Goal: Task Accomplishment & Management: Manage account settings

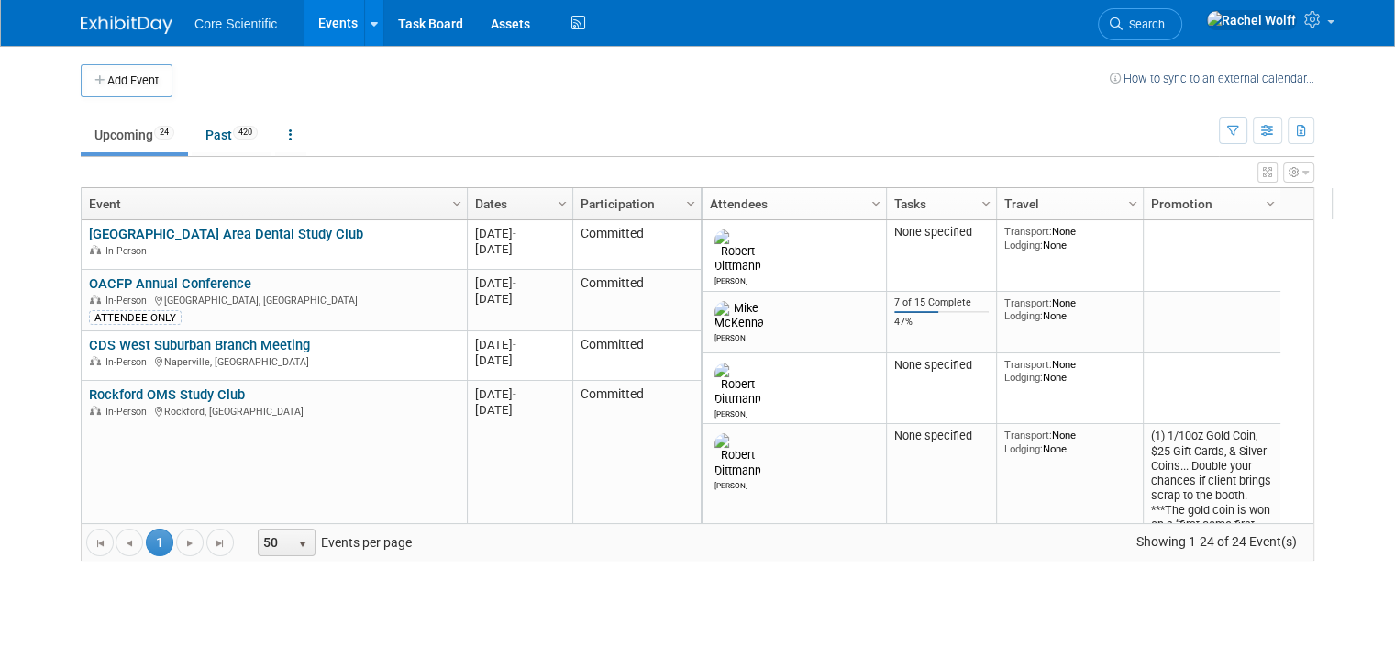
drag, startPoint x: 126, startPoint y: 92, endPoint x: 157, endPoint y: 77, distance: 34.5
click at [126, 92] on button "Add Event" at bounding box center [127, 80] width 92 height 33
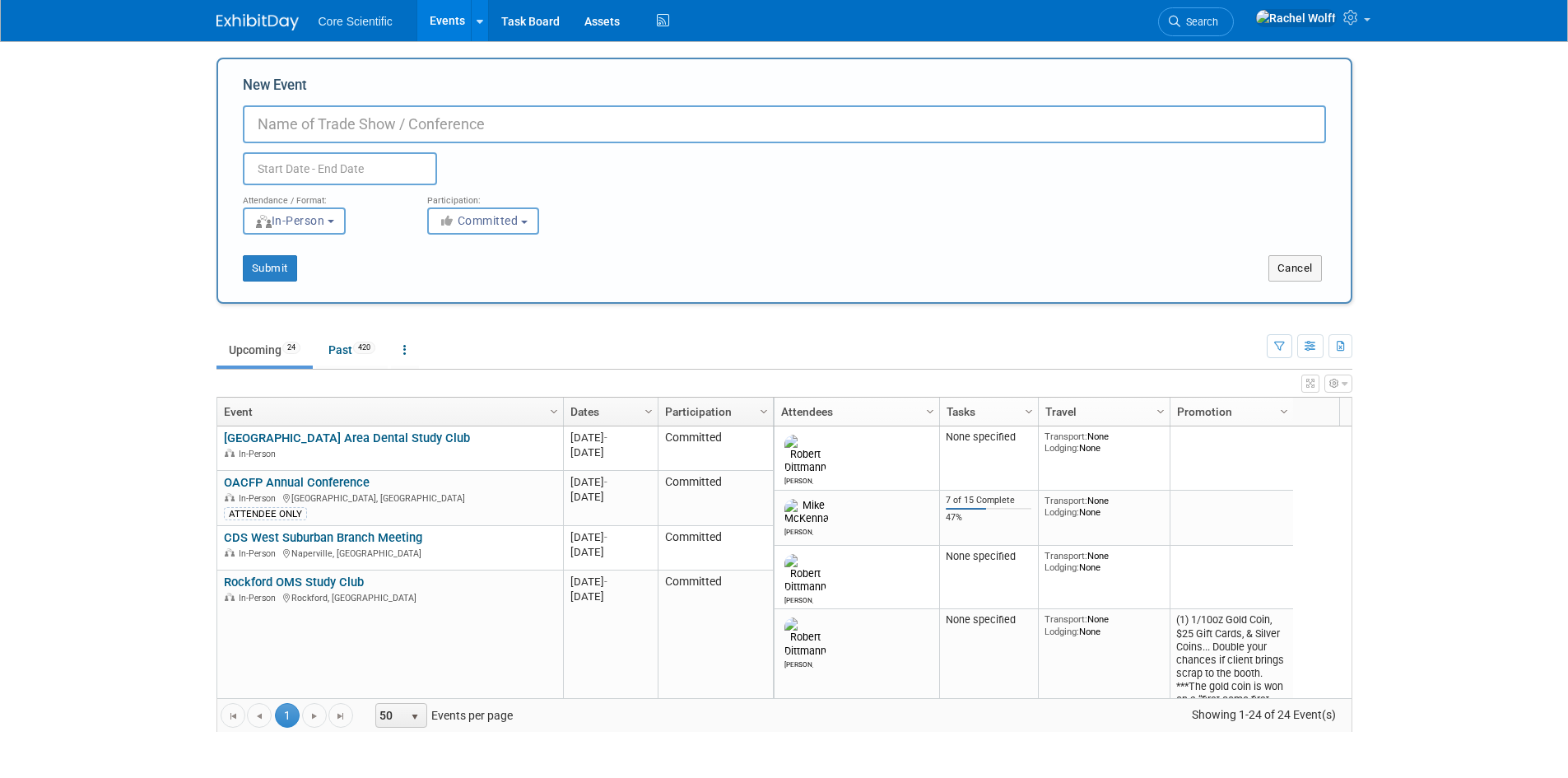
click at [337, 118] on input "New Event" at bounding box center [784, 124] width 1083 height 38
type input "C"
click at [1251, 266] on button "Cancel" at bounding box center [1296, 267] width 54 height 26
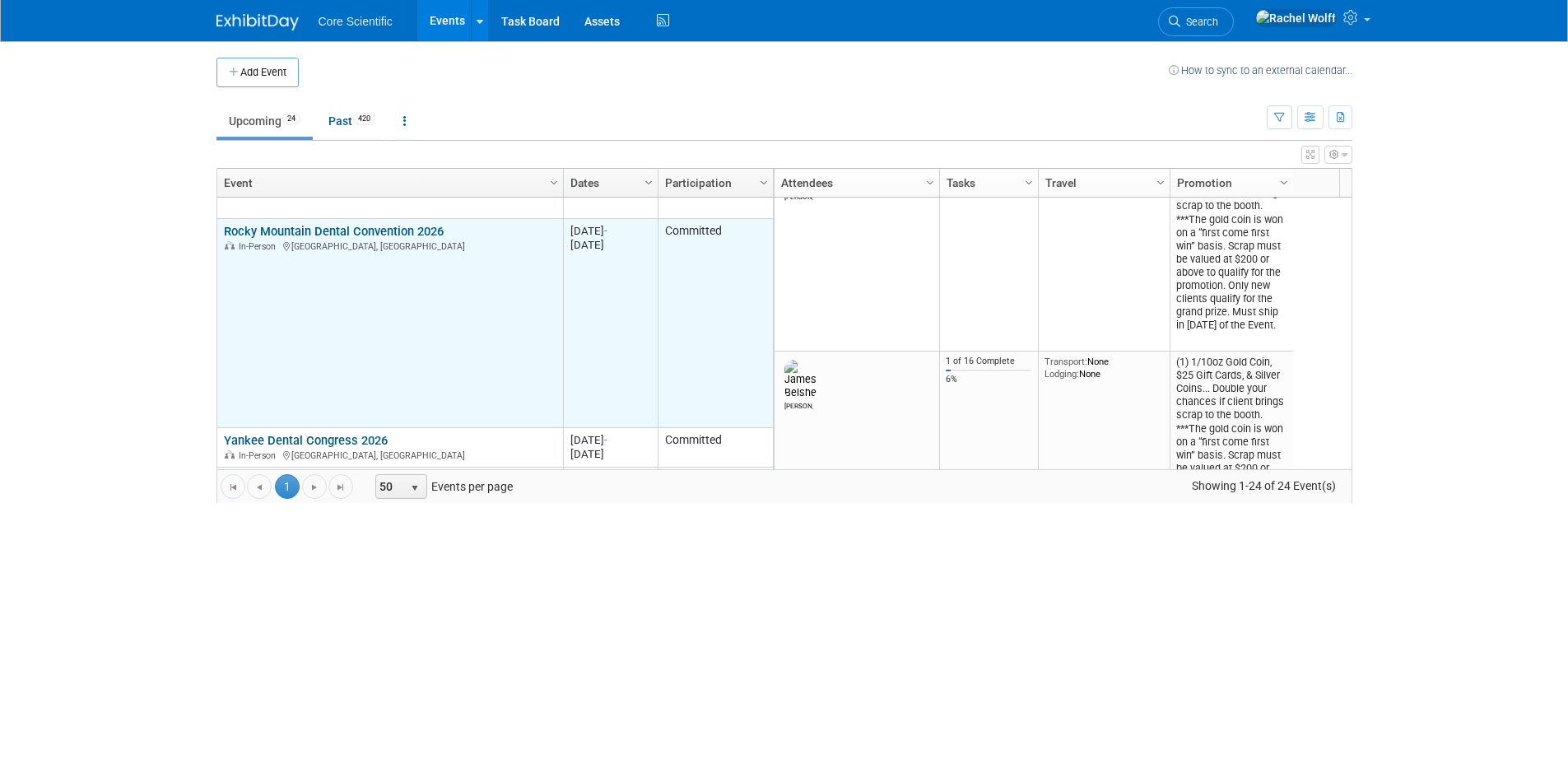
scroll to position [1296, 0]
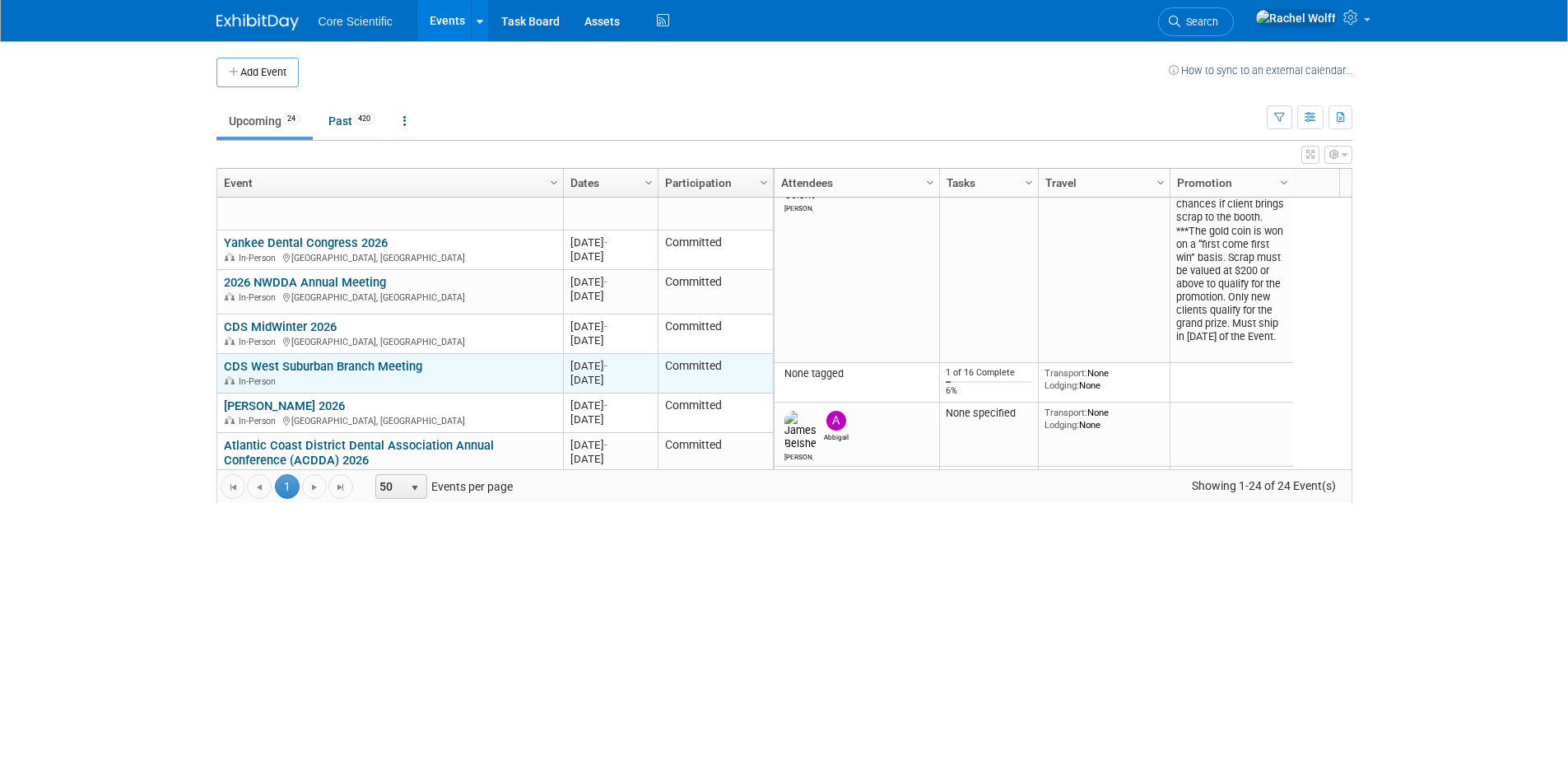
click at [407, 363] on link "CDS West Suburban Branch Meeting" at bounding box center [323, 366] width 198 height 15
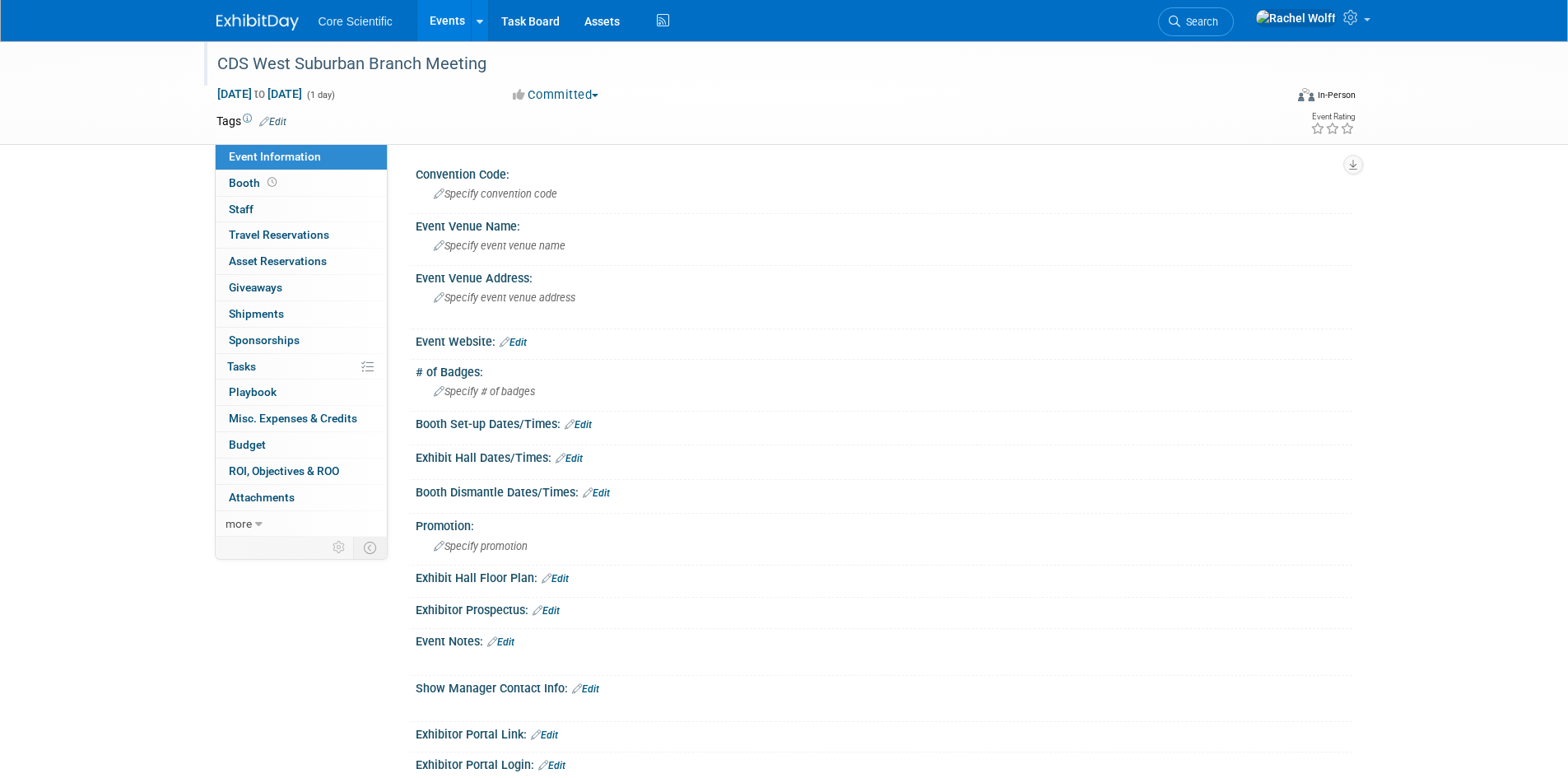
click at [285, 63] on div "CDS West Suburban Branch Meeting" at bounding box center [736, 64] width 1048 height 30
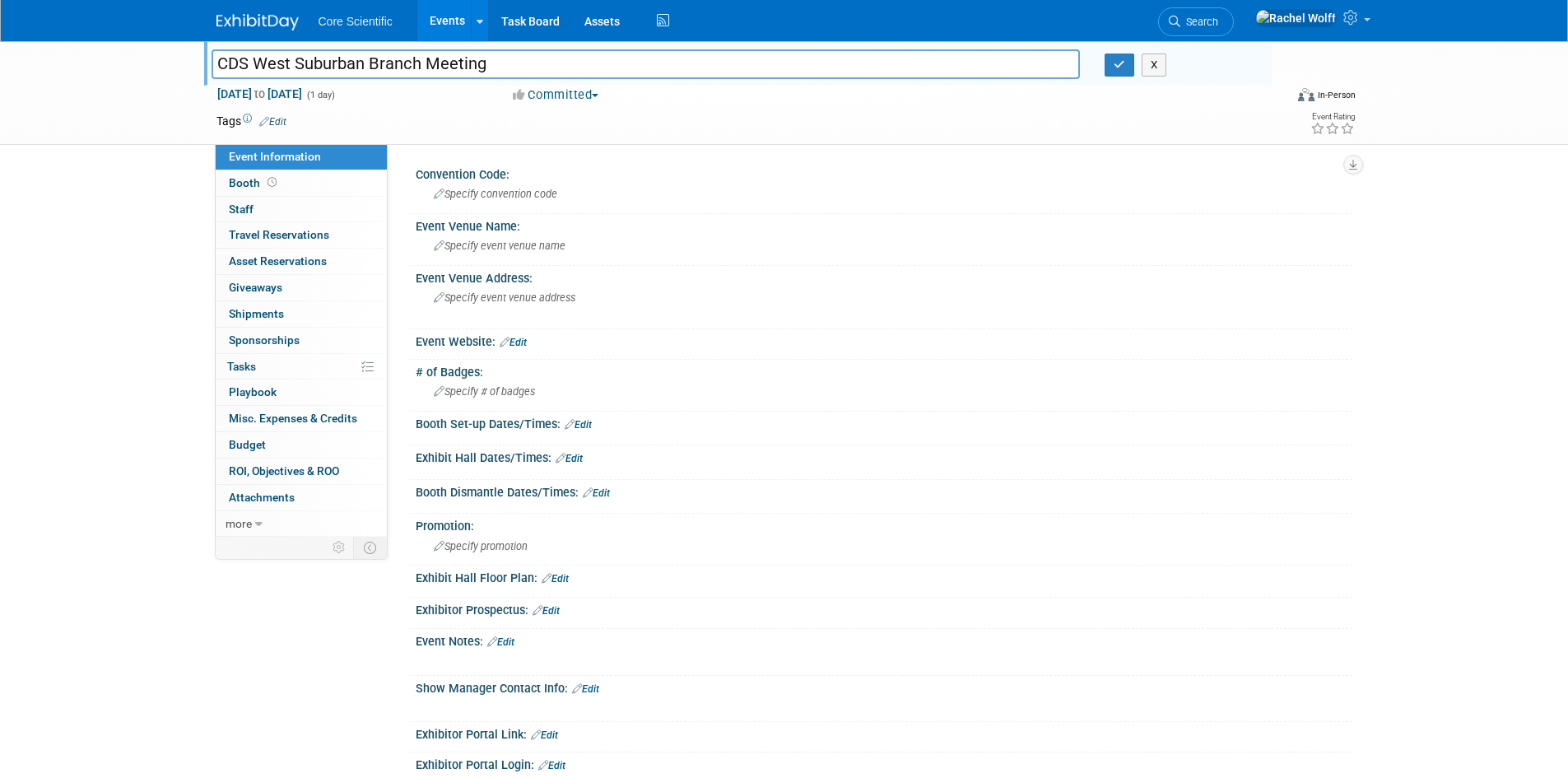
click at [255, 63] on input "CDS West Suburban Branch Meeting" at bounding box center [646, 64] width 870 height 29
click at [491, 200] on div "Specify convention code" at bounding box center [884, 194] width 912 height 25
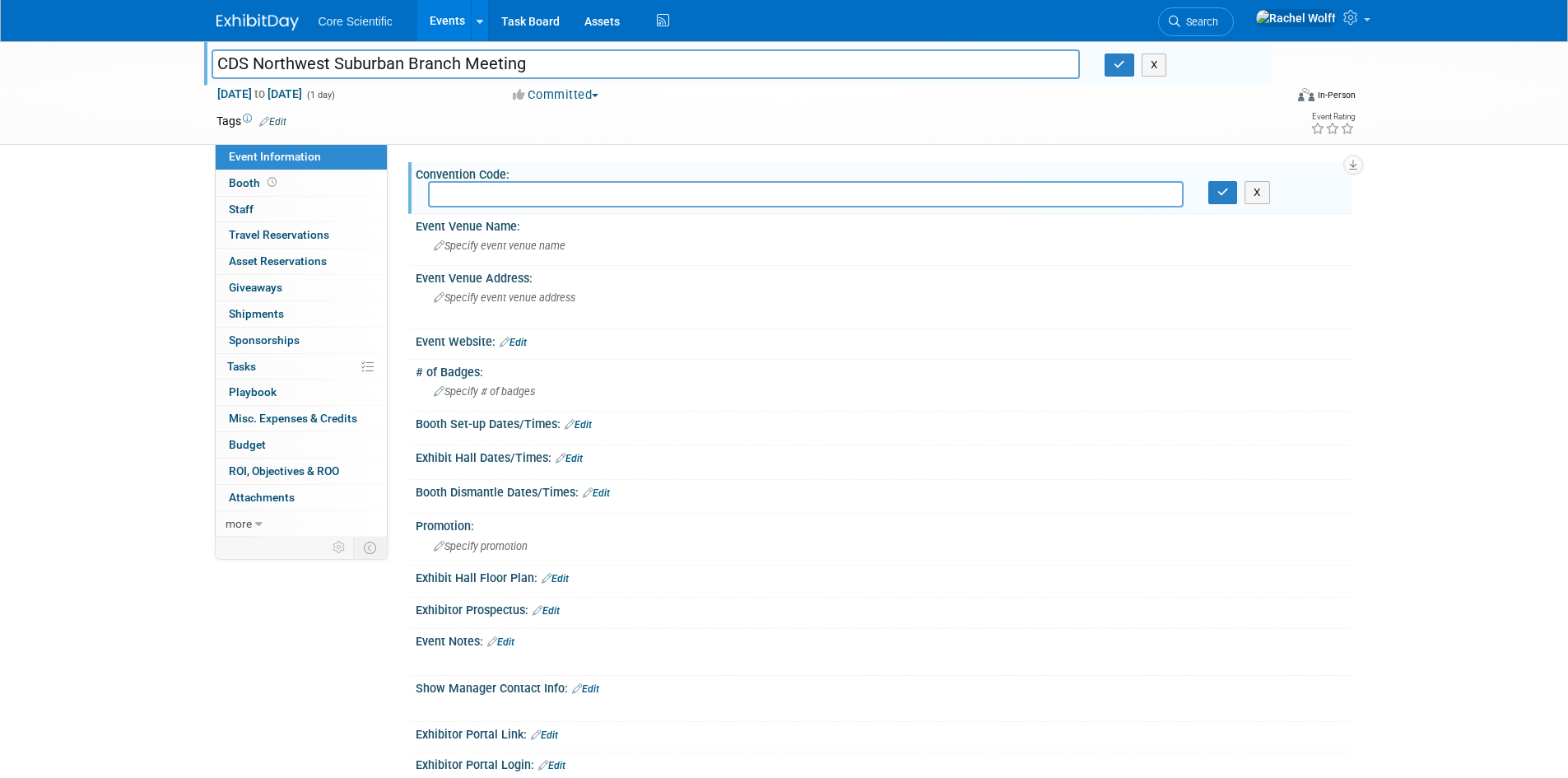
drag, startPoint x: 403, startPoint y: 65, endPoint x: 335, endPoint y: 57, distance: 68.5
click at [335, 57] on input "CDS Northwest Suburban Branch Meeting" at bounding box center [646, 64] width 870 height 29
type input "CDS Northwest Side Branch Meeting"
click at [1132, 65] on button "button" at bounding box center [1119, 66] width 30 height 23
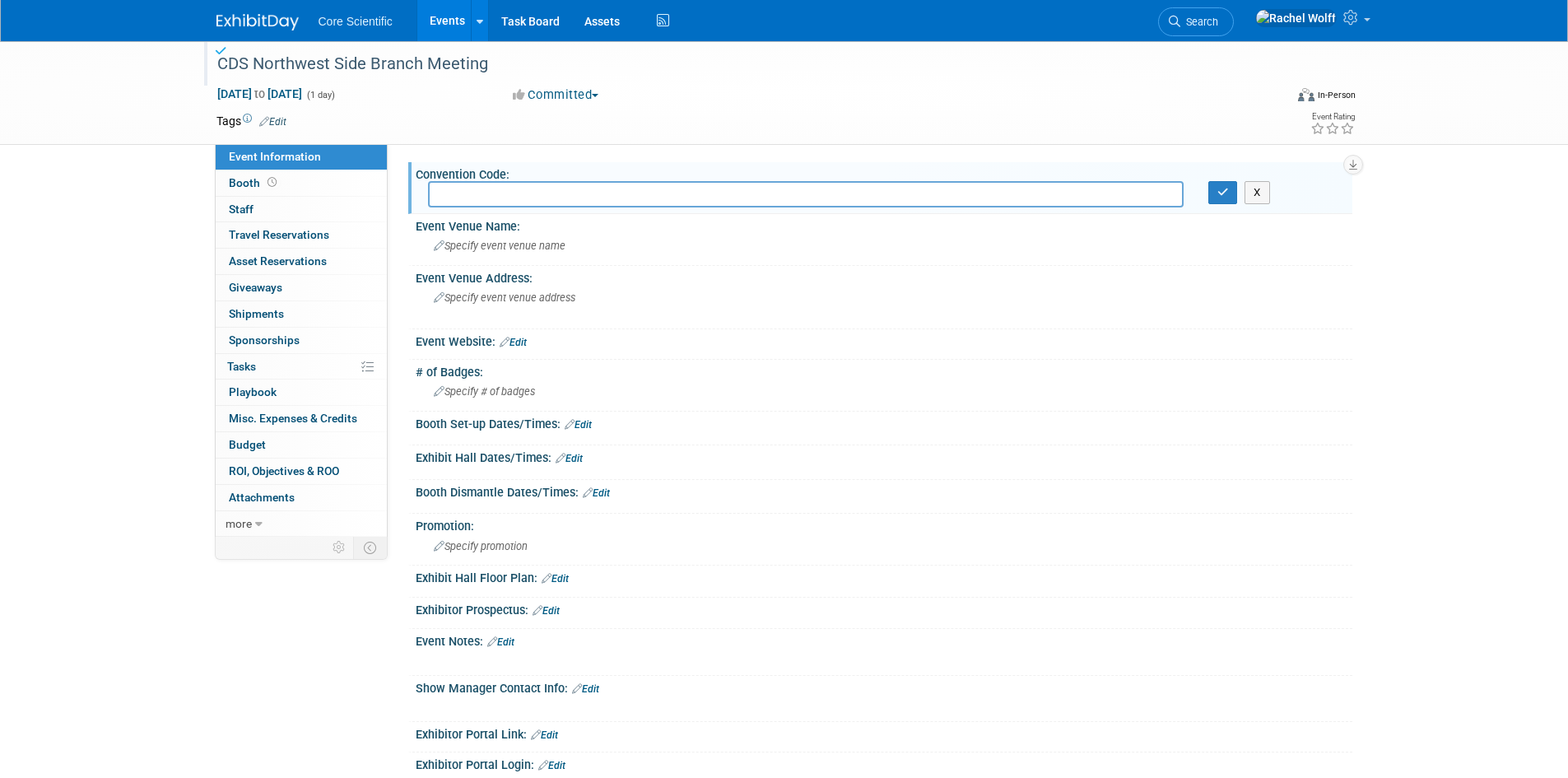
click at [692, 180] on div "Convention Code:" at bounding box center [884, 172] width 937 height 21
click at [688, 194] on input "text" at bounding box center [806, 194] width 756 height 25
type input "CDSNWMAR26"
click at [1230, 197] on button "button" at bounding box center [1223, 193] width 30 height 23
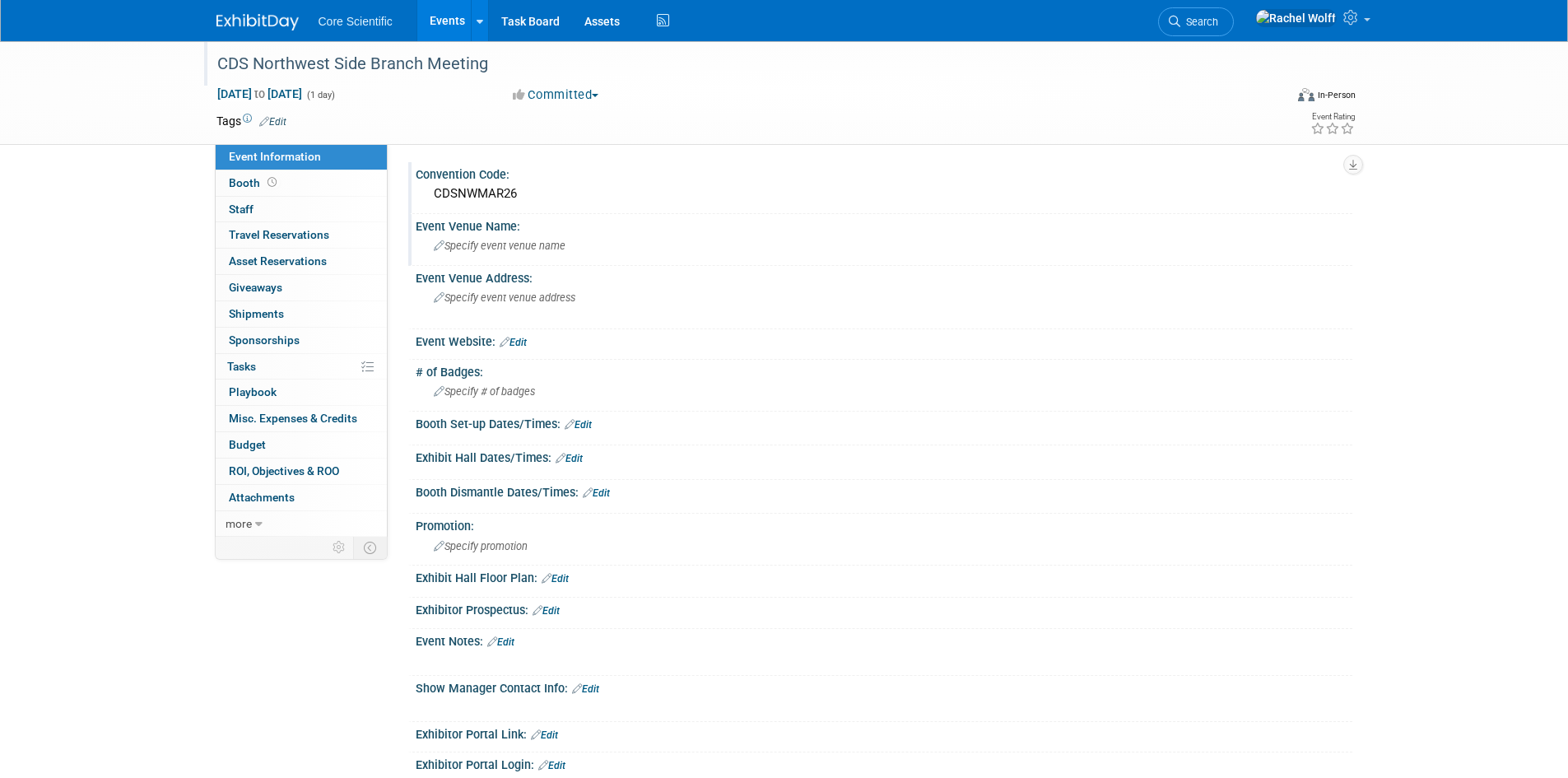
click at [512, 241] on span "Specify event venue name" at bounding box center [499, 246] width 132 height 13
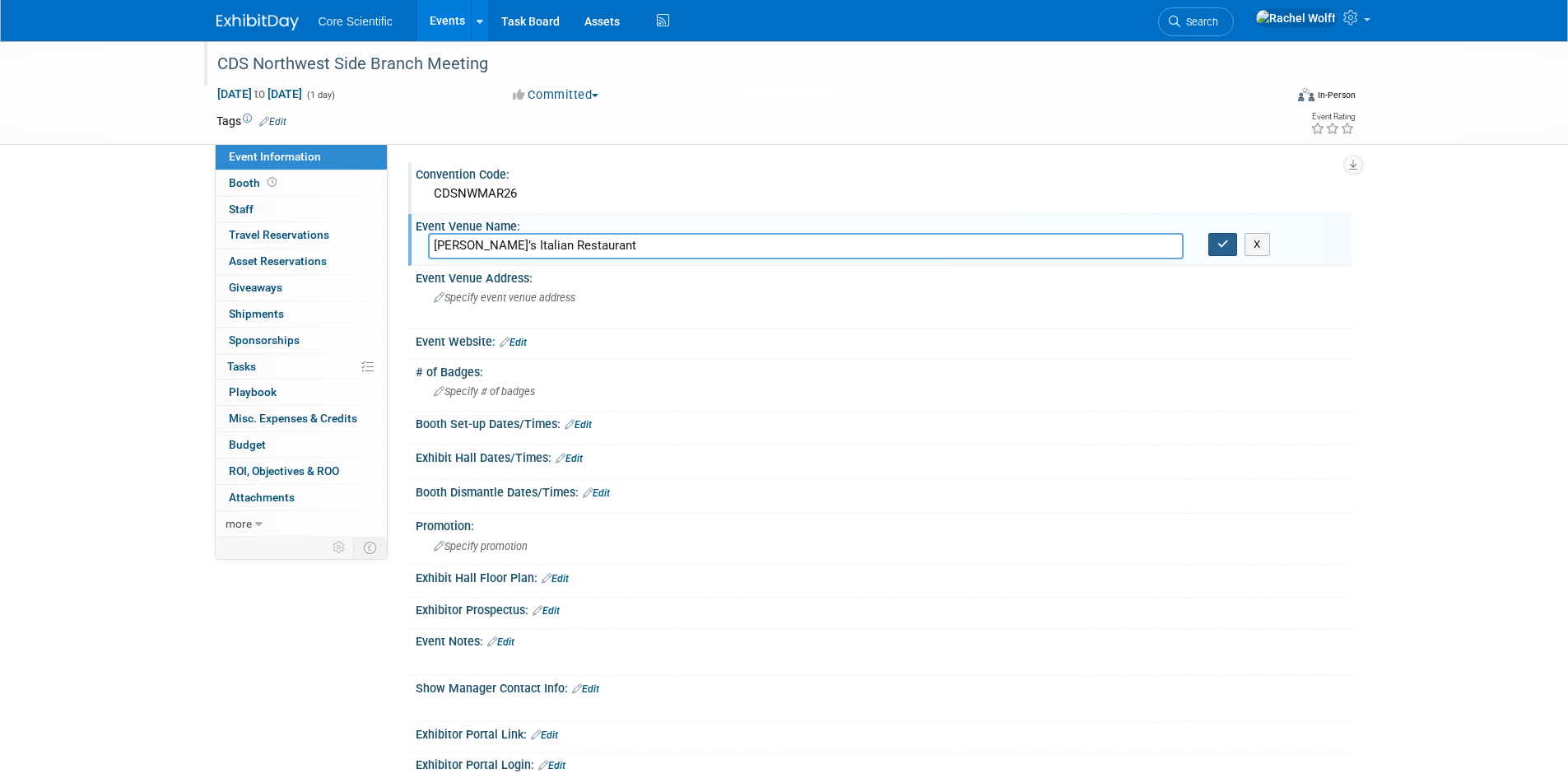
type input "Rocco Vino’s Italian Restaurant"
click at [1220, 251] on button "button" at bounding box center [1223, 245] width 30 height 23
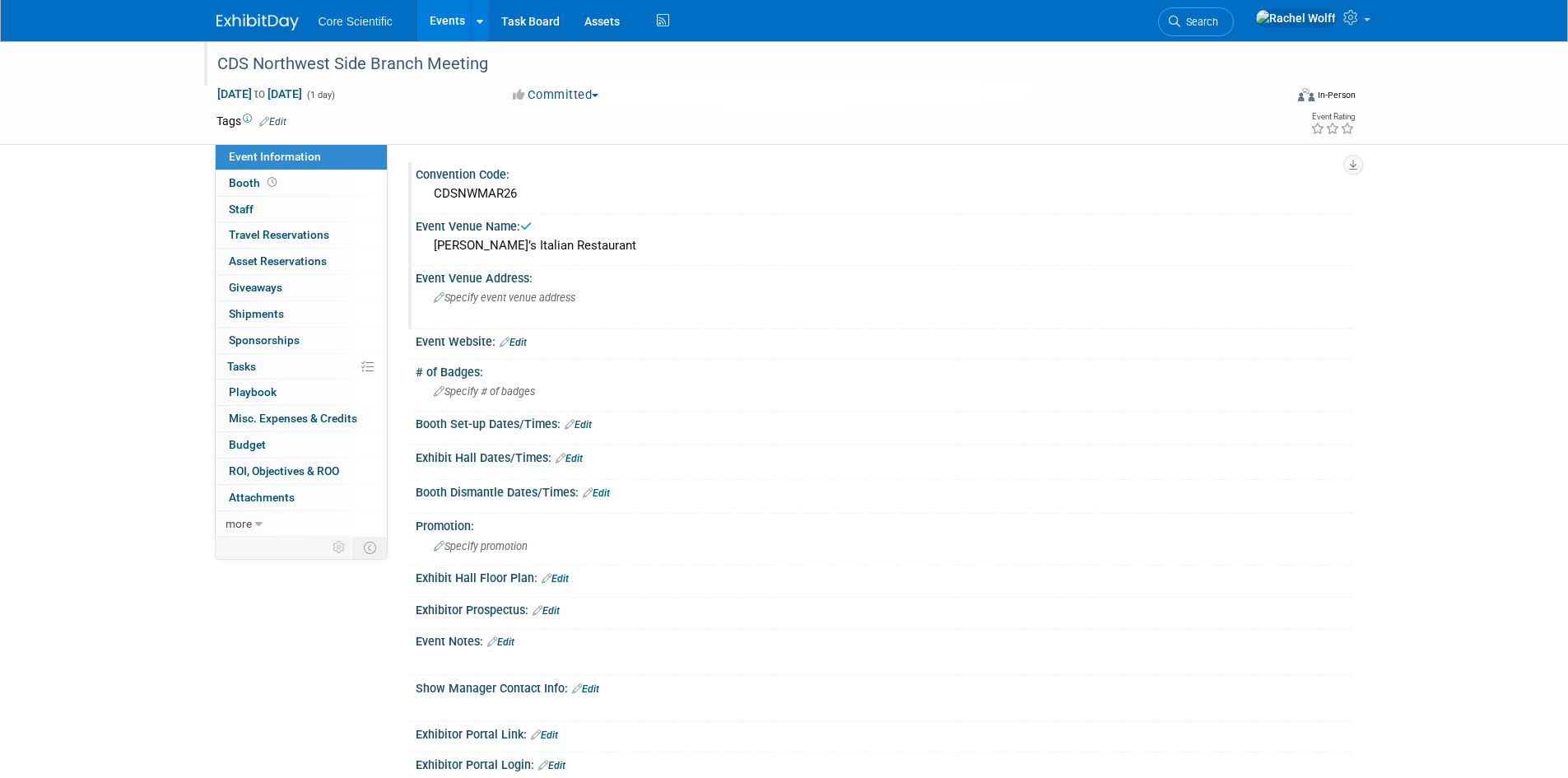
click at [581, 311] on div "Specify event venue address" at bounding box center [610, 303] width 365 height 38
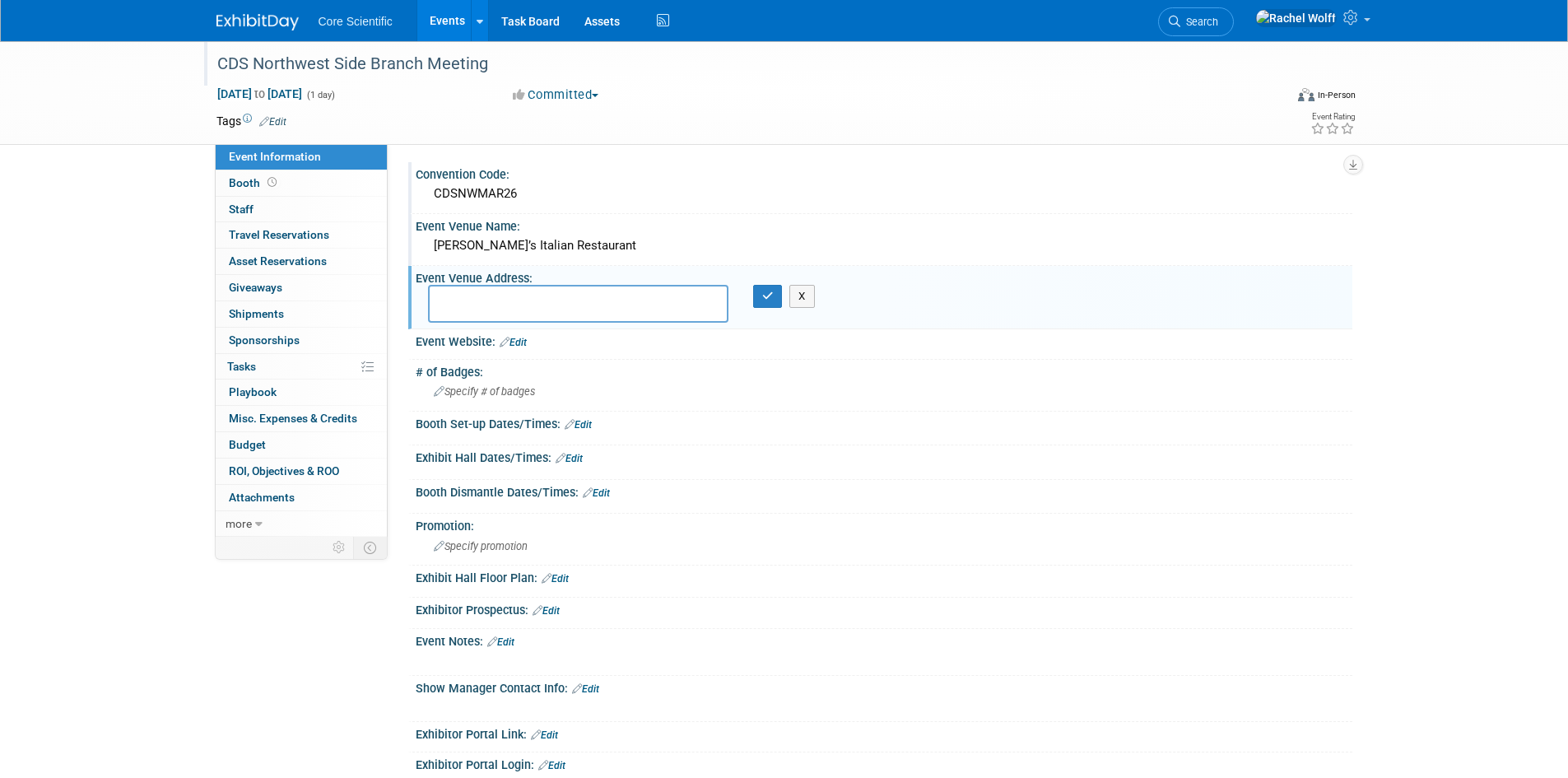
click at [483, 293] on textarea at bounding box center [578, 303] width 301 height 38
paste textarea "4747 N. Harlem Ave. Harwood Heights, IL"
type textarea "4747 N. Harlem Ave. Harwood Heights, IL"
click at [770, 307] on button "button" at bounding box center [767, 296] width 30 height 23
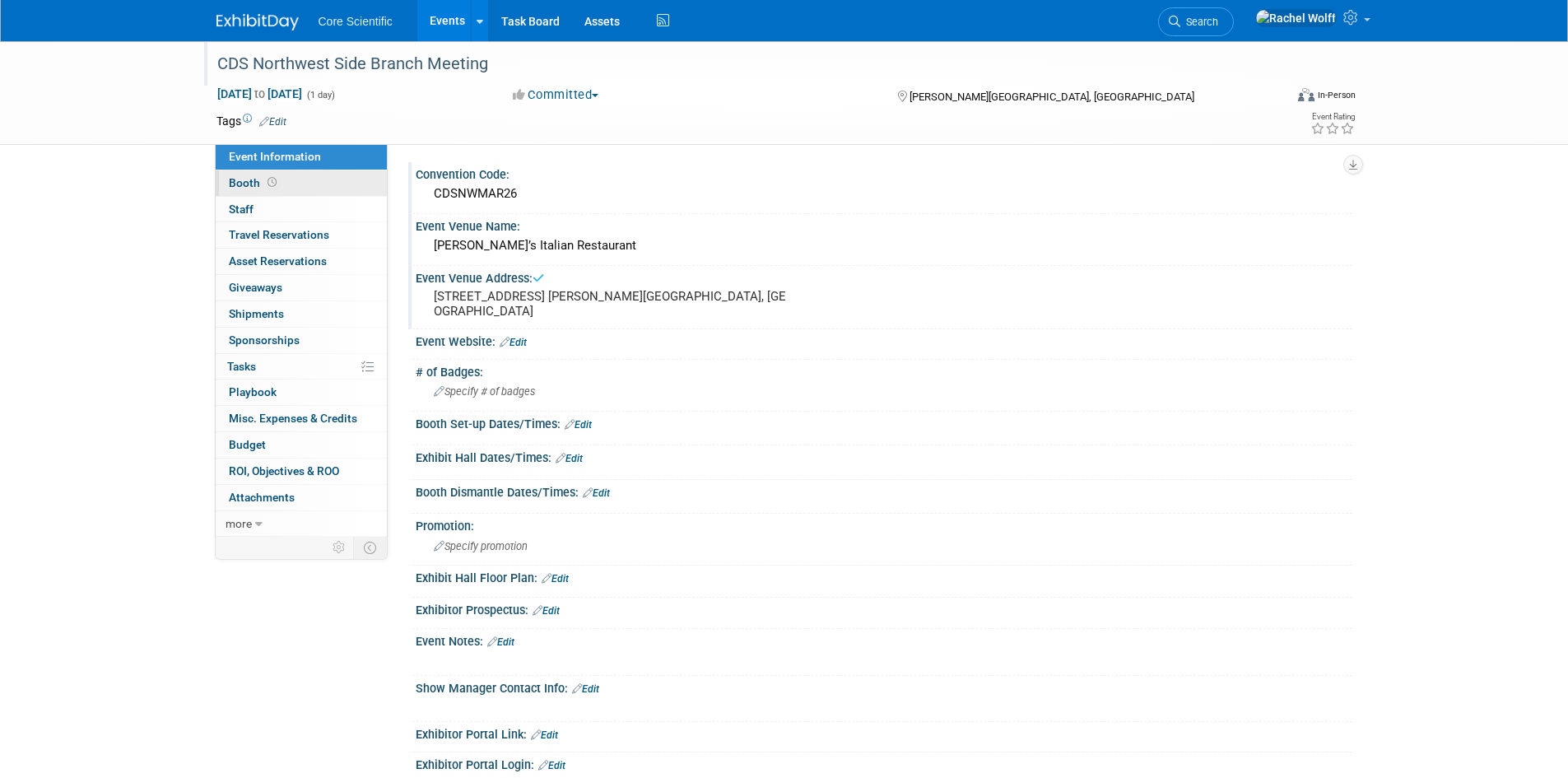
click at [291, 174] on link "Booth" at bounding box center [301, 183] width 171 height 25
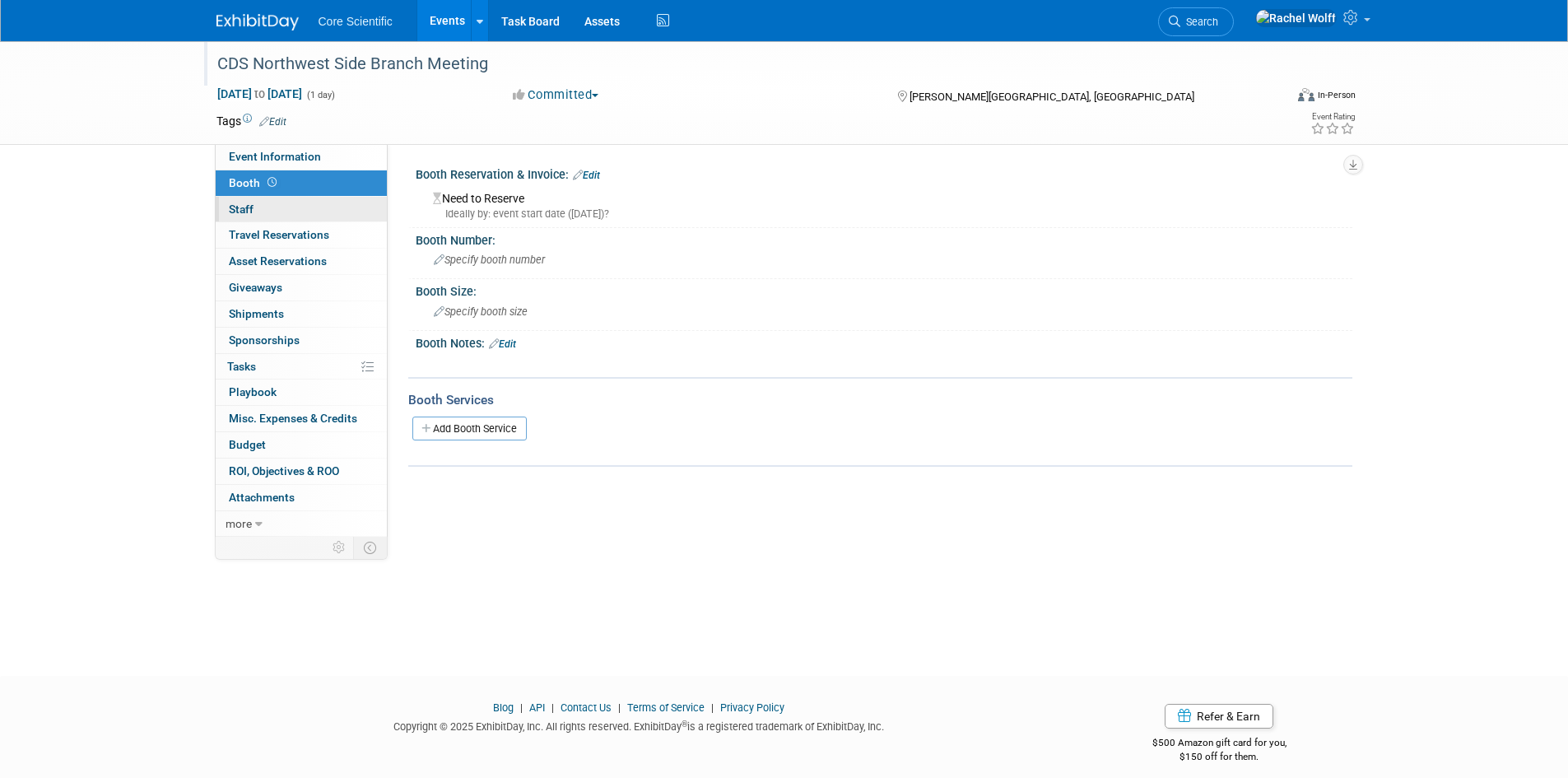
click at [320, 204] on link "0 Staff 0" at bounding box center [301, 209] width 171 height 25
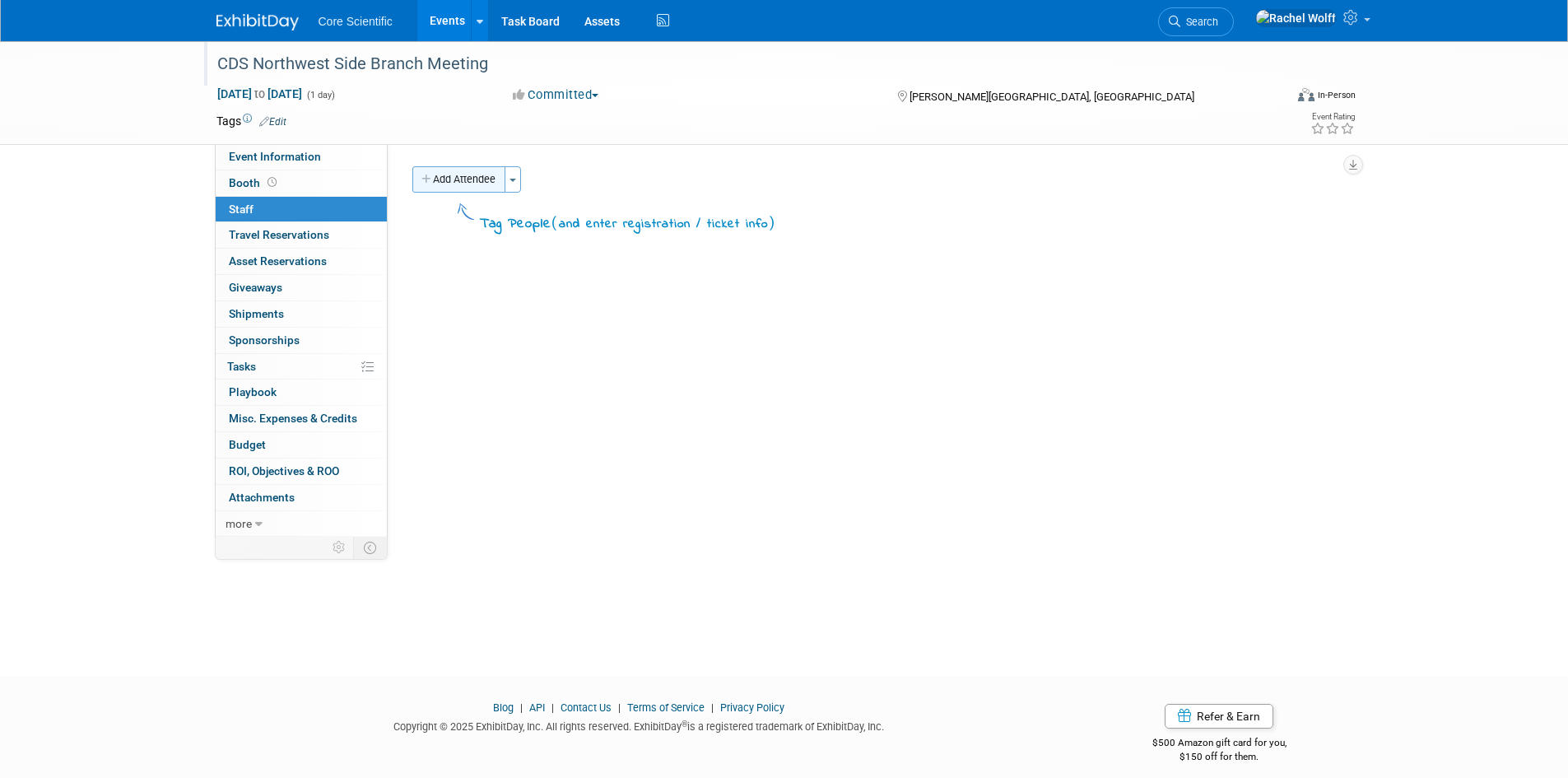
click at [504, 182] on button "Add Attendee" at bounding box center [460, 179] width 93 height 26
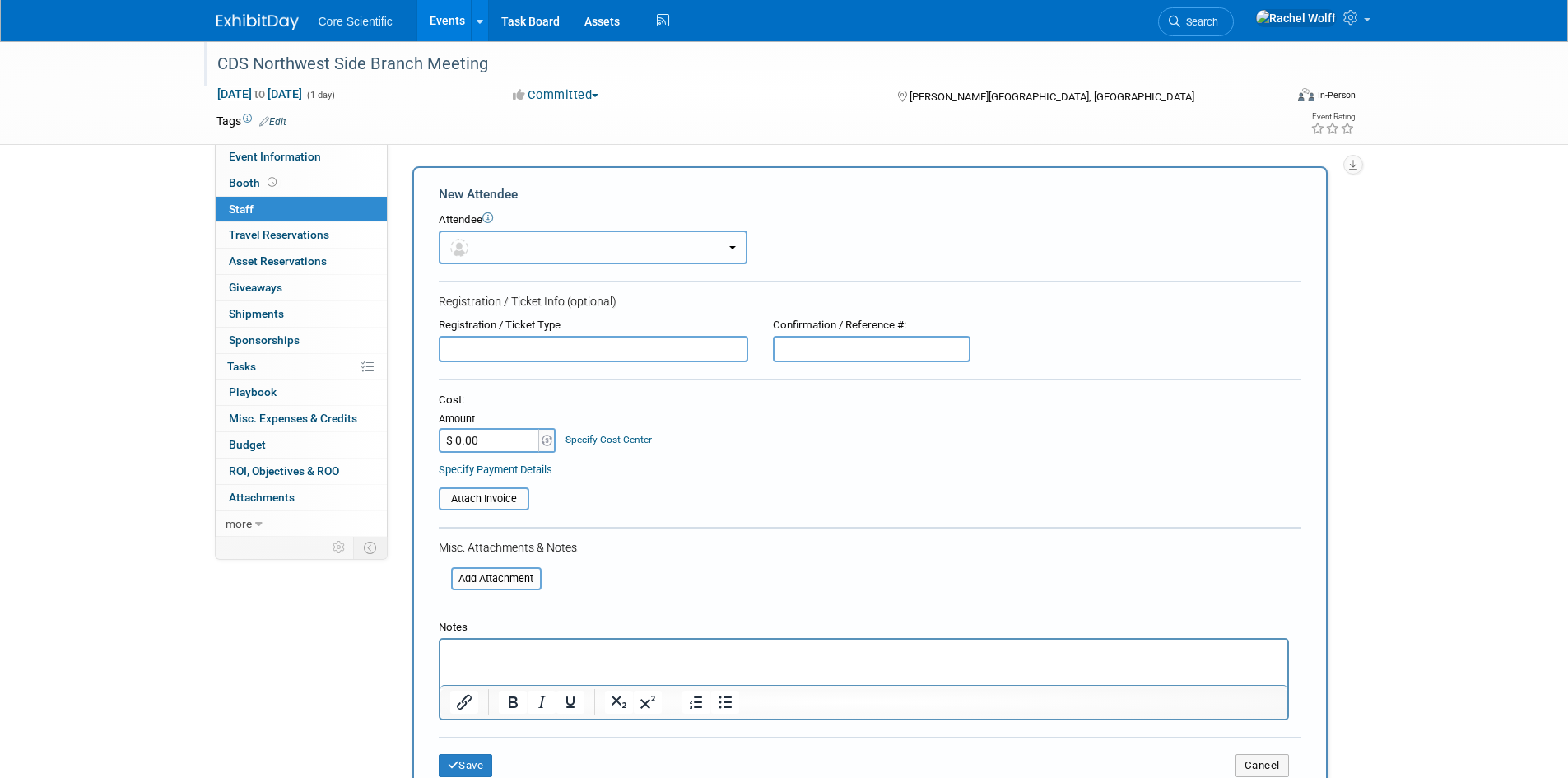
click at [731, 243] on button "button" at bounding box center [593, 248] width 309 height 34
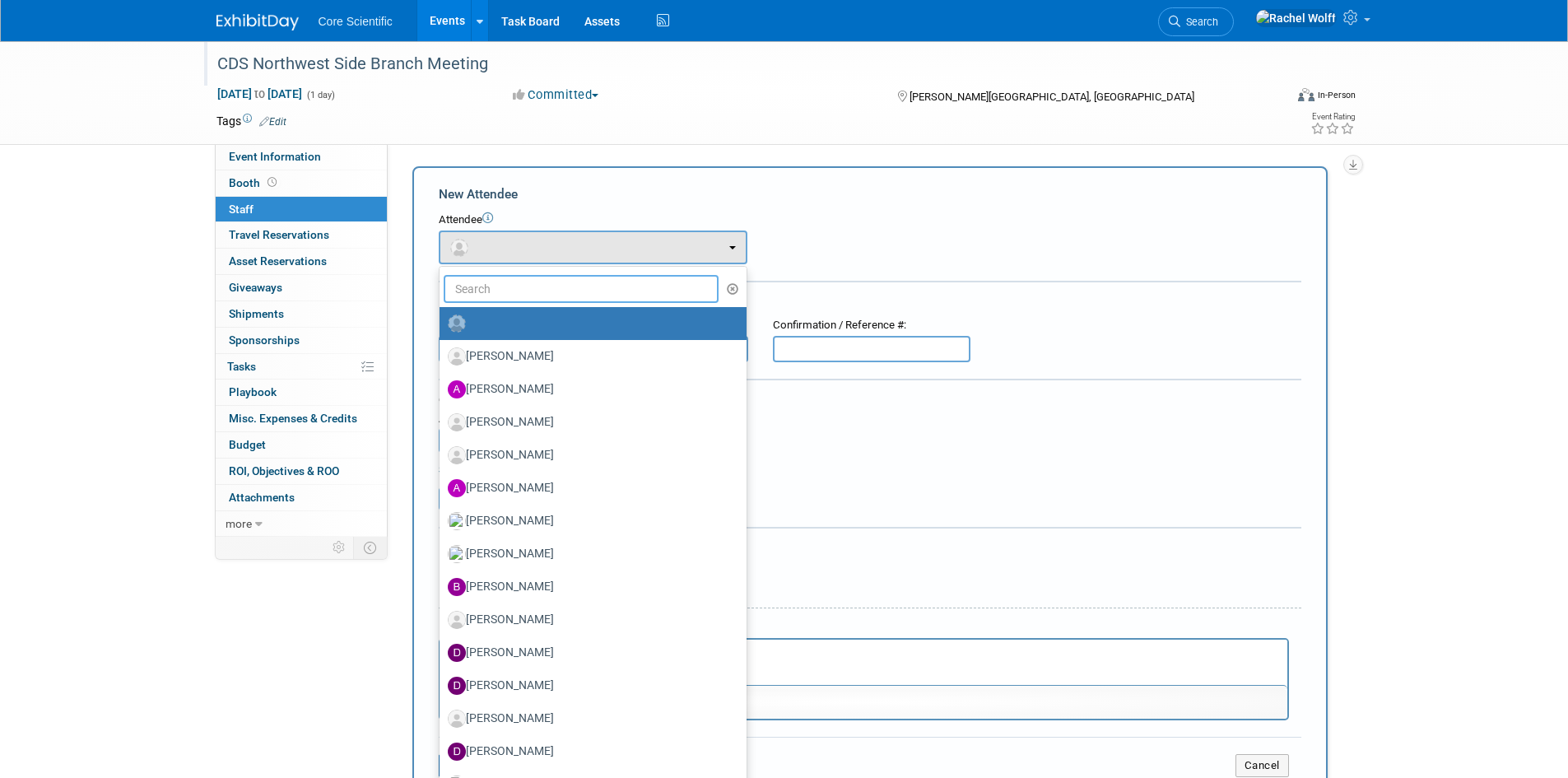
click at [584, 284] on input "text" at bounding box center [581, 288] width 276 height 28
click at [560, 286] on input "text" at bounding box center [581, 288] width 276 height 28
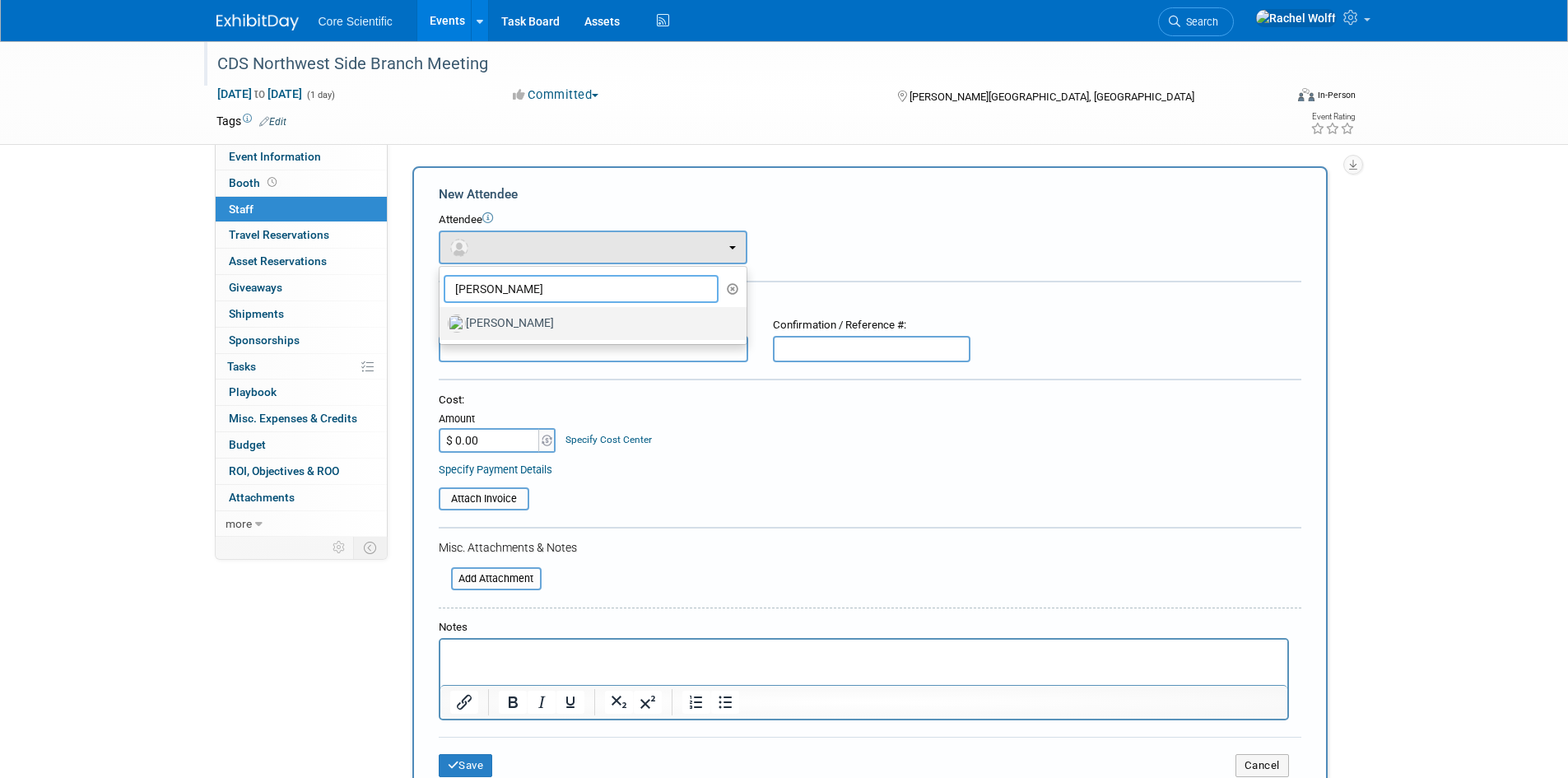
type input "robert"
click at [550, 328] on label "Robert Dittmann" at bounding box center [589, 323] width 283 height 26
click at [442, 327] on input "Robert Dittmann" at bounding box center [437, 321] width 11 height 11
select select "0b187db6-b03f-40e5-ac82-0cf0360676f1"
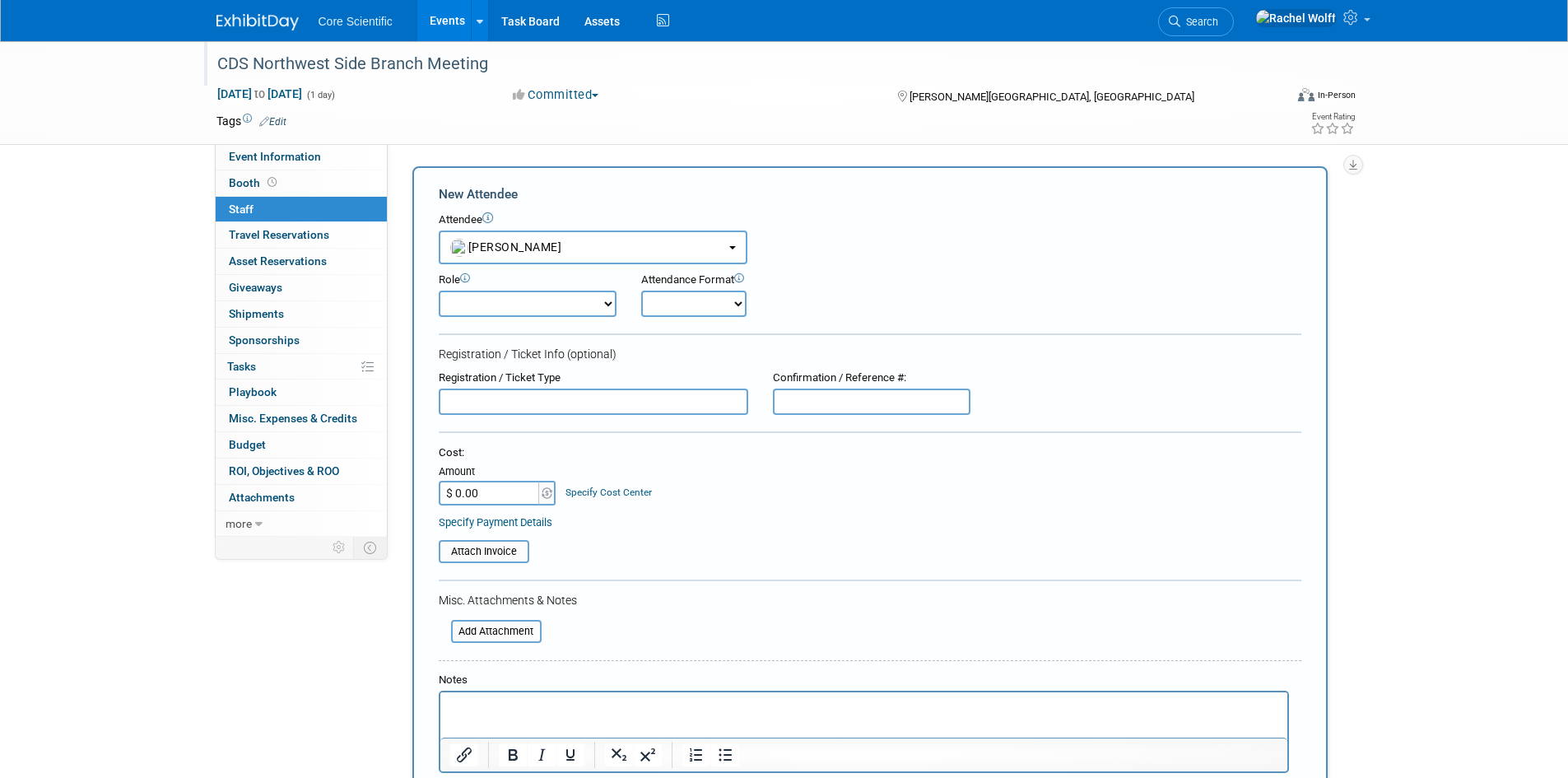
click at [522, 502] on input "$ 0.00" at bounding box center [490, 494] width 103 height 25
type input "$"
type input "$ 0.00"
click at [1376, 470] on div "CDS Northwest Side Branch Meeting Mar 3, 2026 to Mar 3, 2026 (1 day) Mar 3, 202…" at bounding box center [784, 476] width 1568 height 870
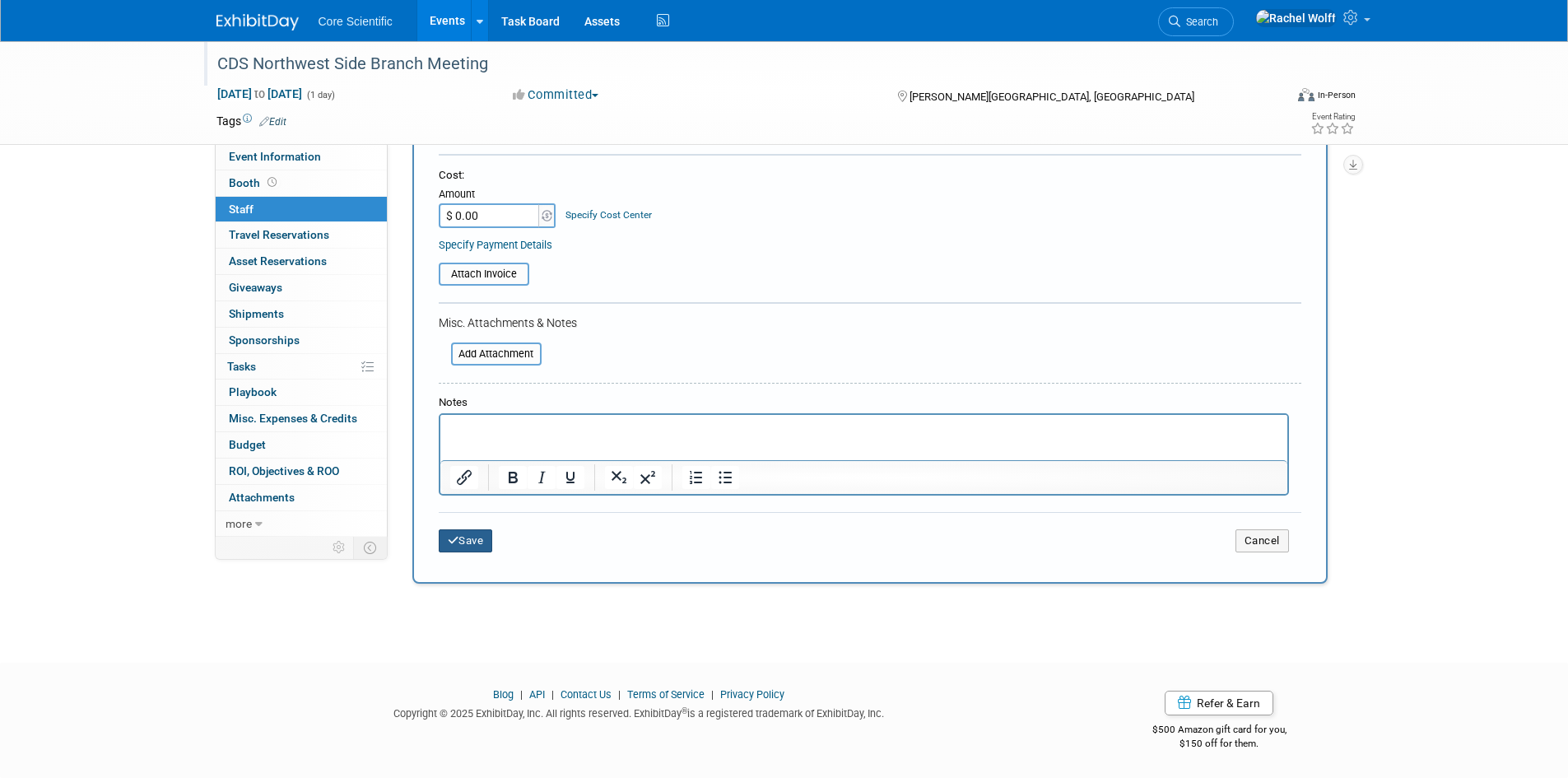
click at [493, 552] on button "Save" at bounding box center [466, 541] width 55 height 23
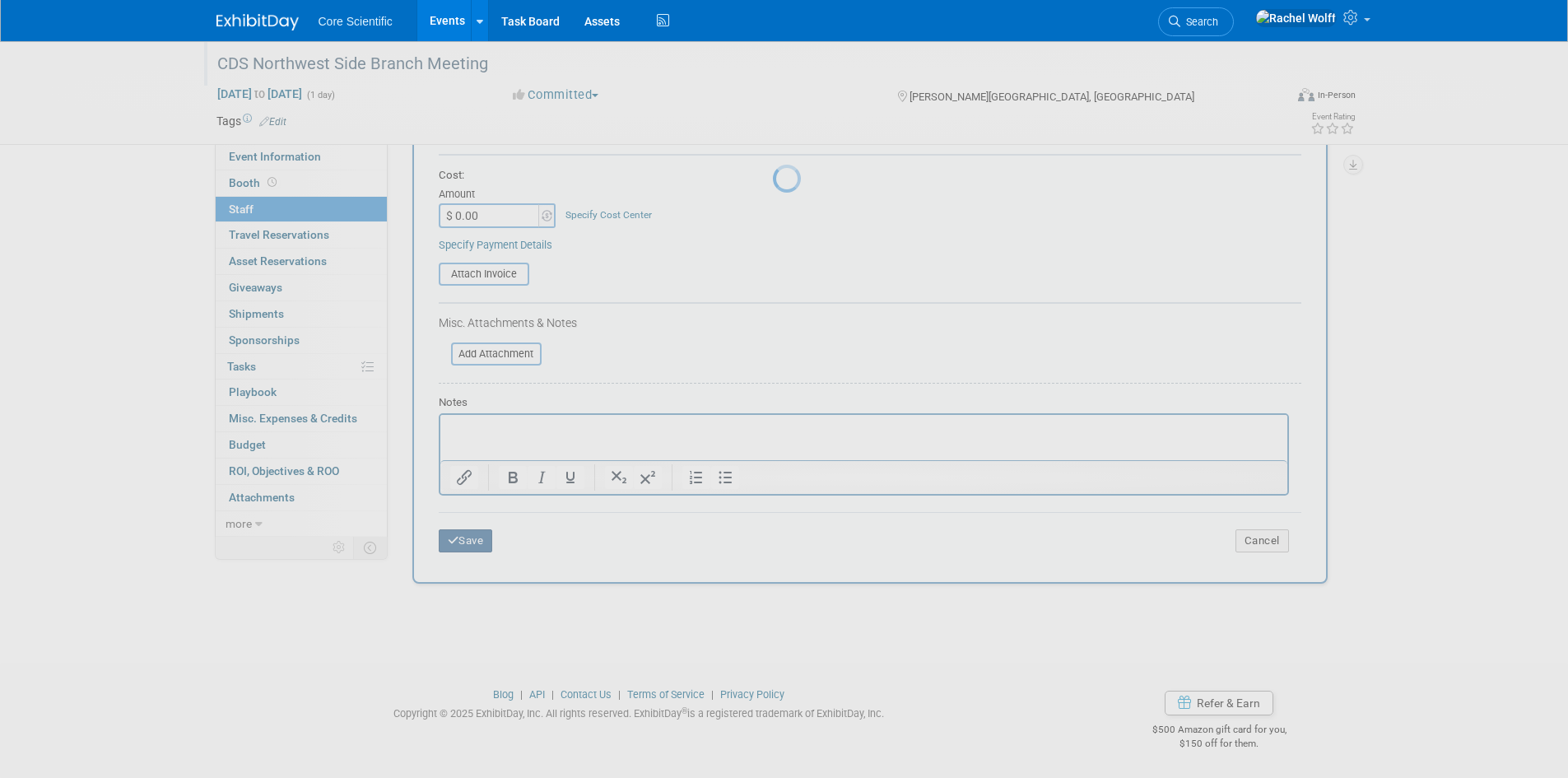
scroll to position [13, 0]
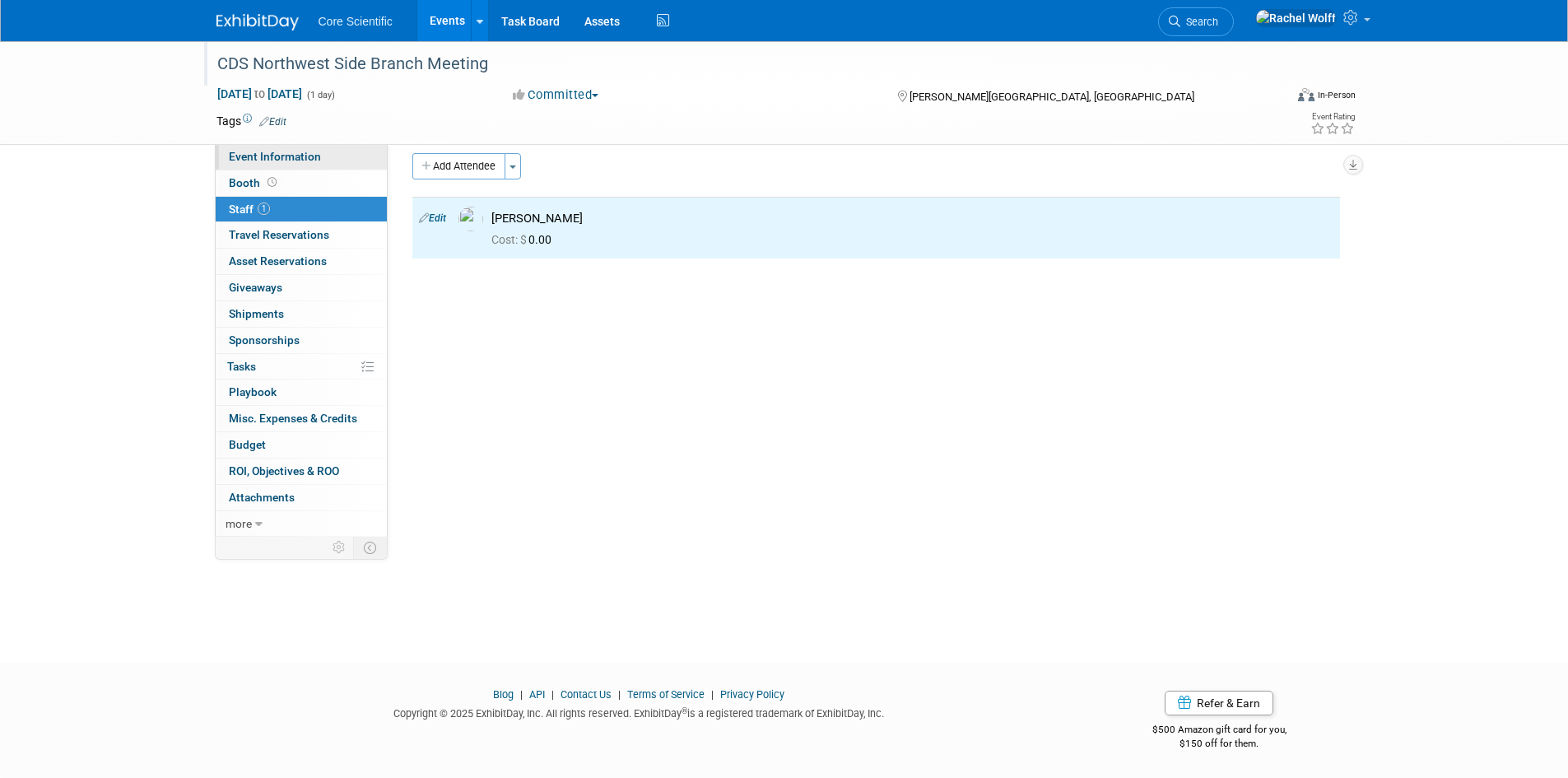
click at [283, 156] on span "Event Information" at bounding box center [275, 156] width 92 height 13
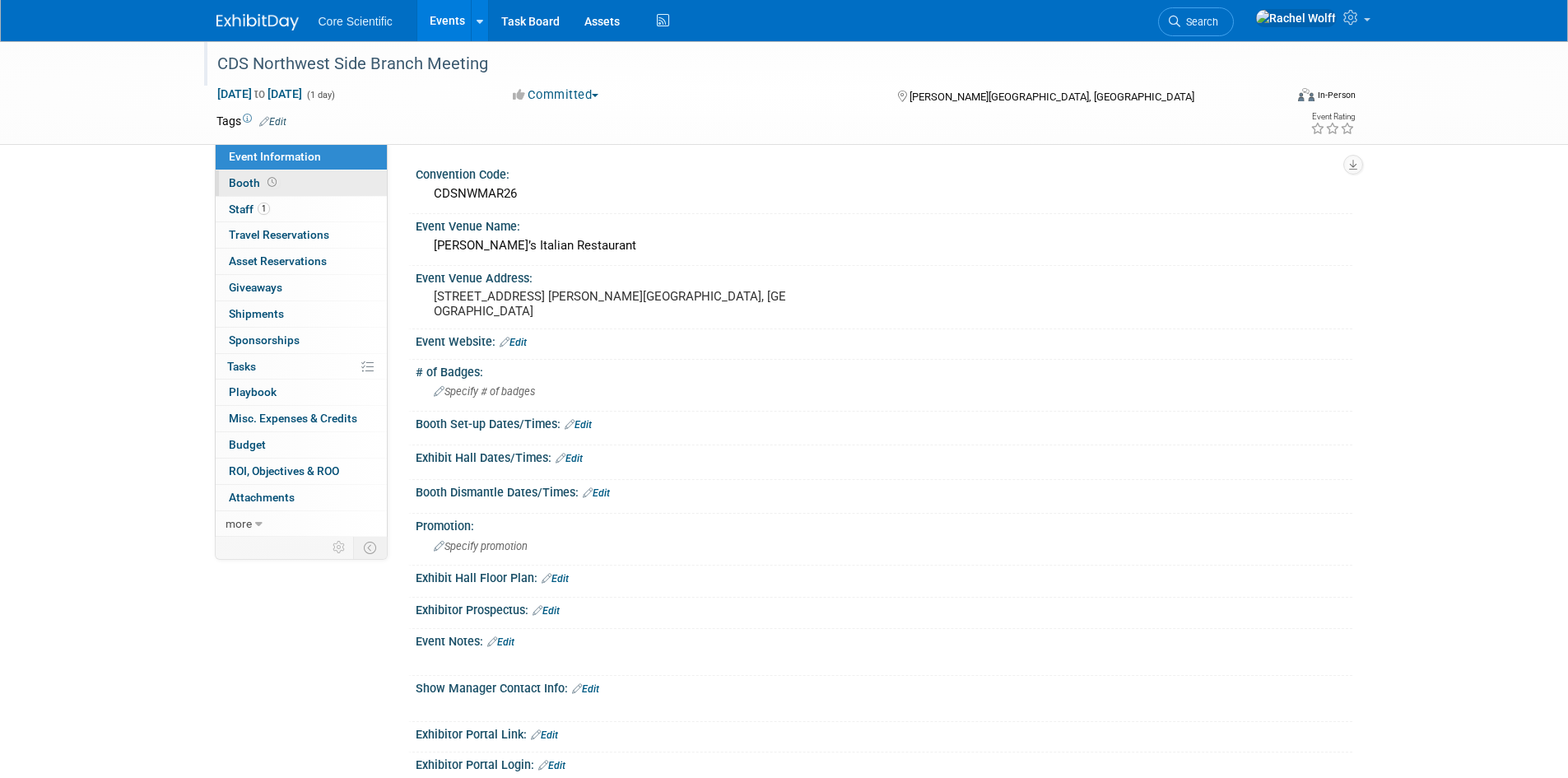
click at [284, 174] on link "Booth" at bounding box center [301, 183] width 171 height 25
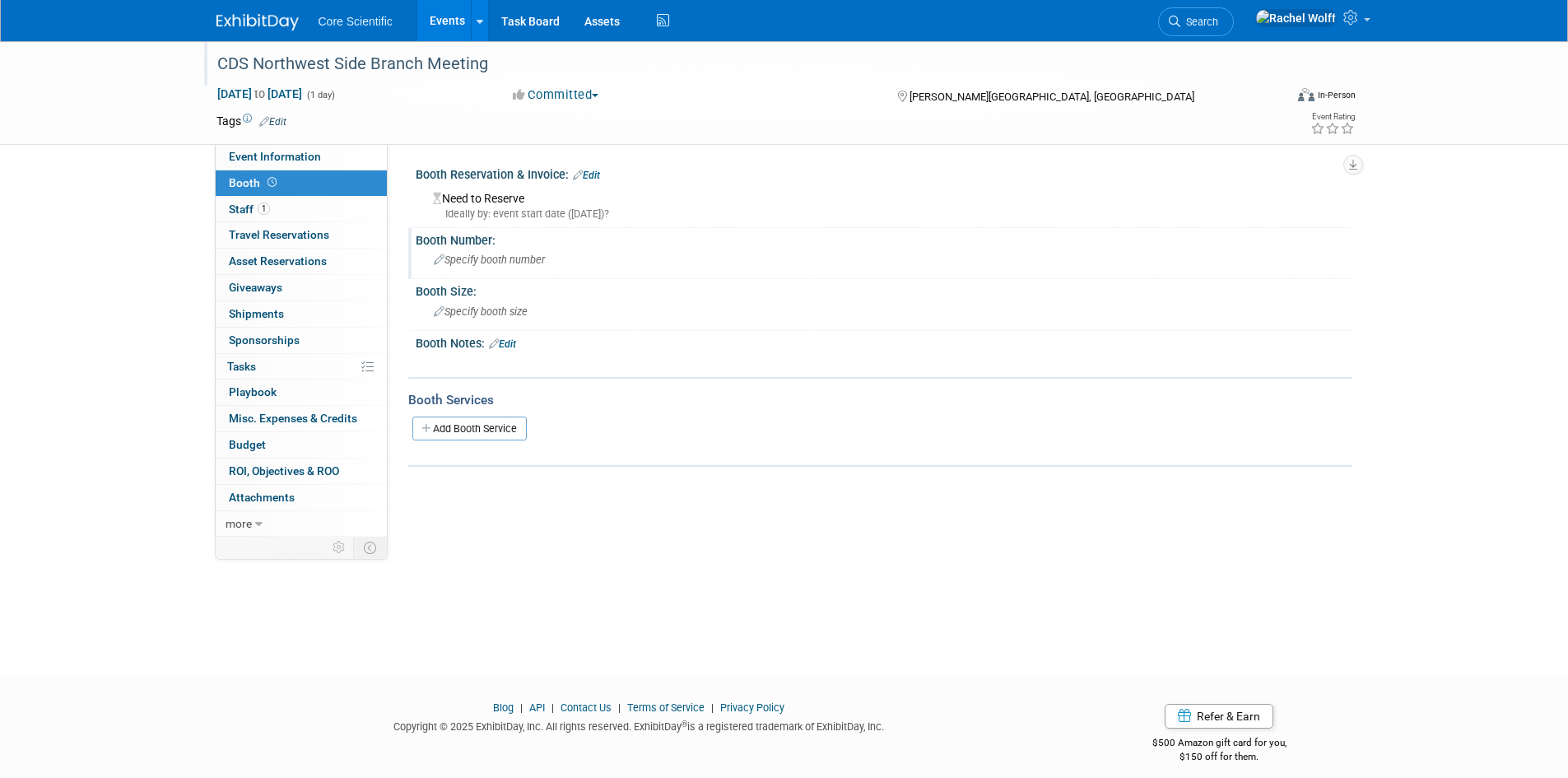
click at [487, 258] on span "Specify booth number" at bounding box center [489, 260] width 111 height 13
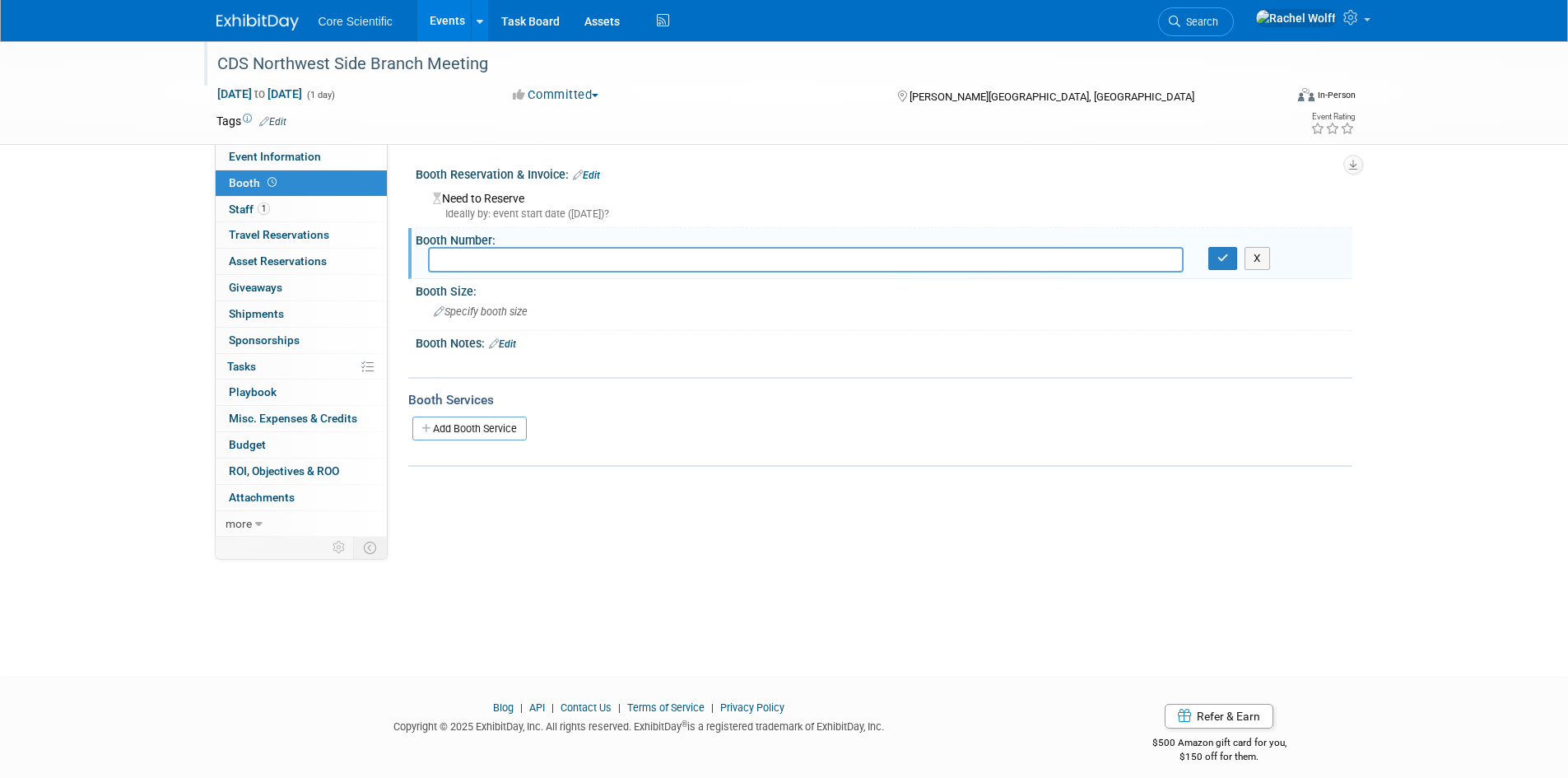
click at [792, 215] on div "Ideally by: event start date (Tue. Mar 3, 2026)?" at bounding box center [887, 214] width 907 height 15
click at [1216, 267] on button "button" at bounding box center [1223, 258] width 30 height 23
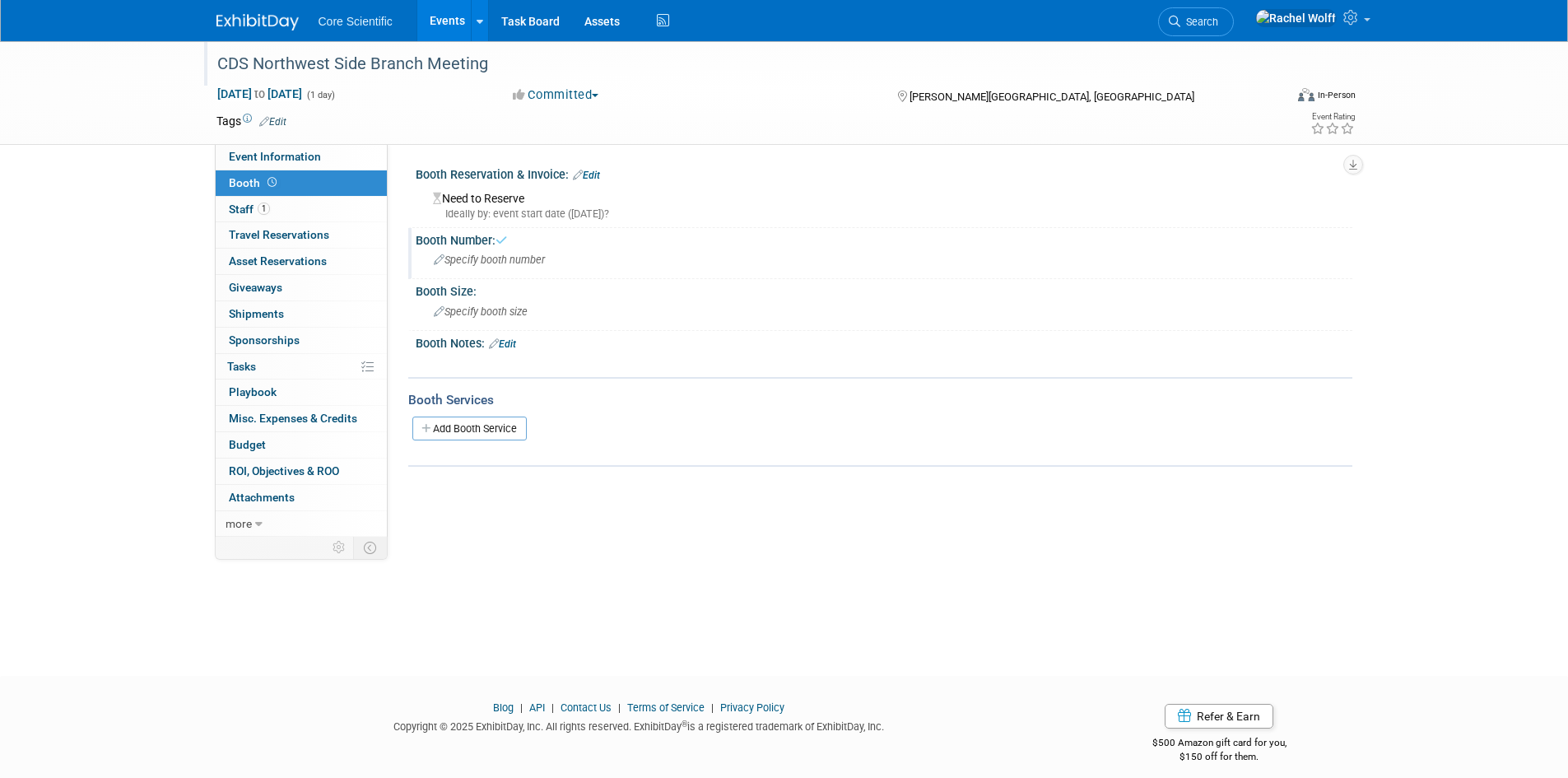
click at [581, 171] on icon at bounding box center [577, 175] width 10 height 11
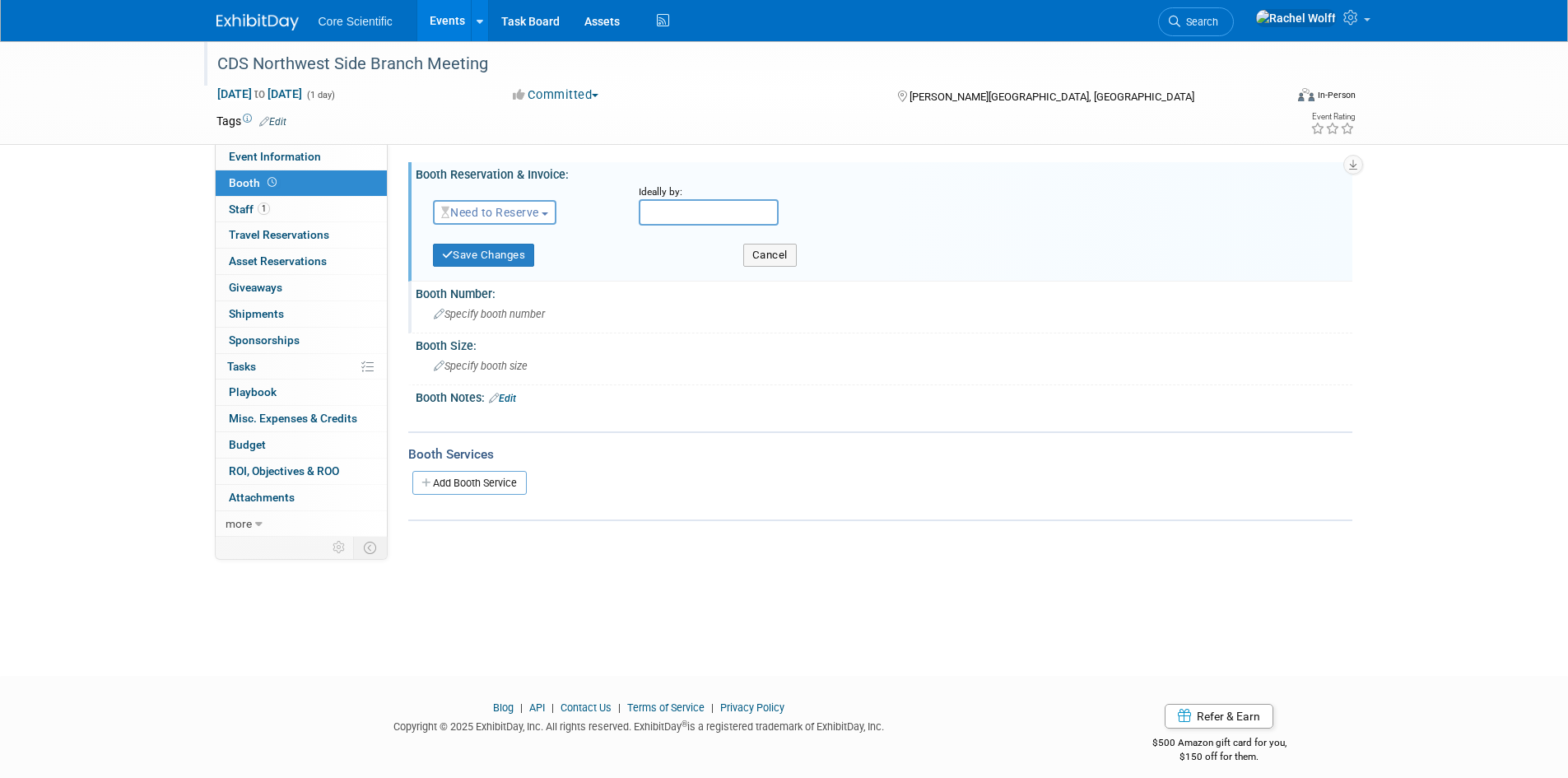
click at [538, 208] on span "Need to Reserve" at bounding box center [490, 212] width 98 height 13
click at [542, 264] on link "Reserved" at bounding box center [521, 264] width 176 height 23
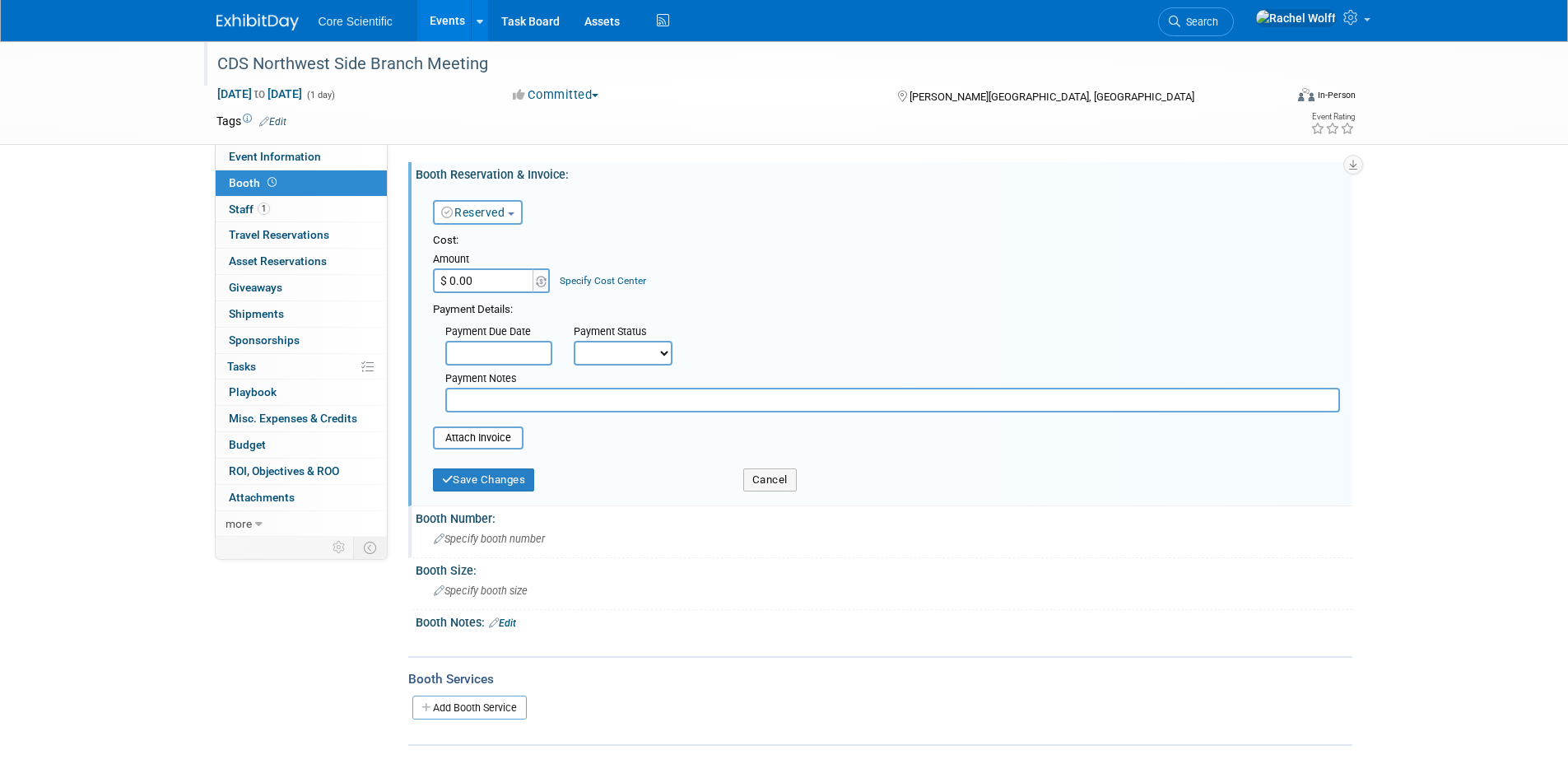
click at [497, 271] on input "$ 0.00" at bounding box center [485, 281] width 103 height 25
type input "$ 575.00"
click at [604, 360] on select "Not Paid Yet Partially Paid Paid in Full" at bounding box center [623, 354] width 99 height 25
select select "3"
click at [574, 341] on select "Not Paid Yet Partially Paid Paid in Full" at bounding box center [623, 354] width 99 height 25
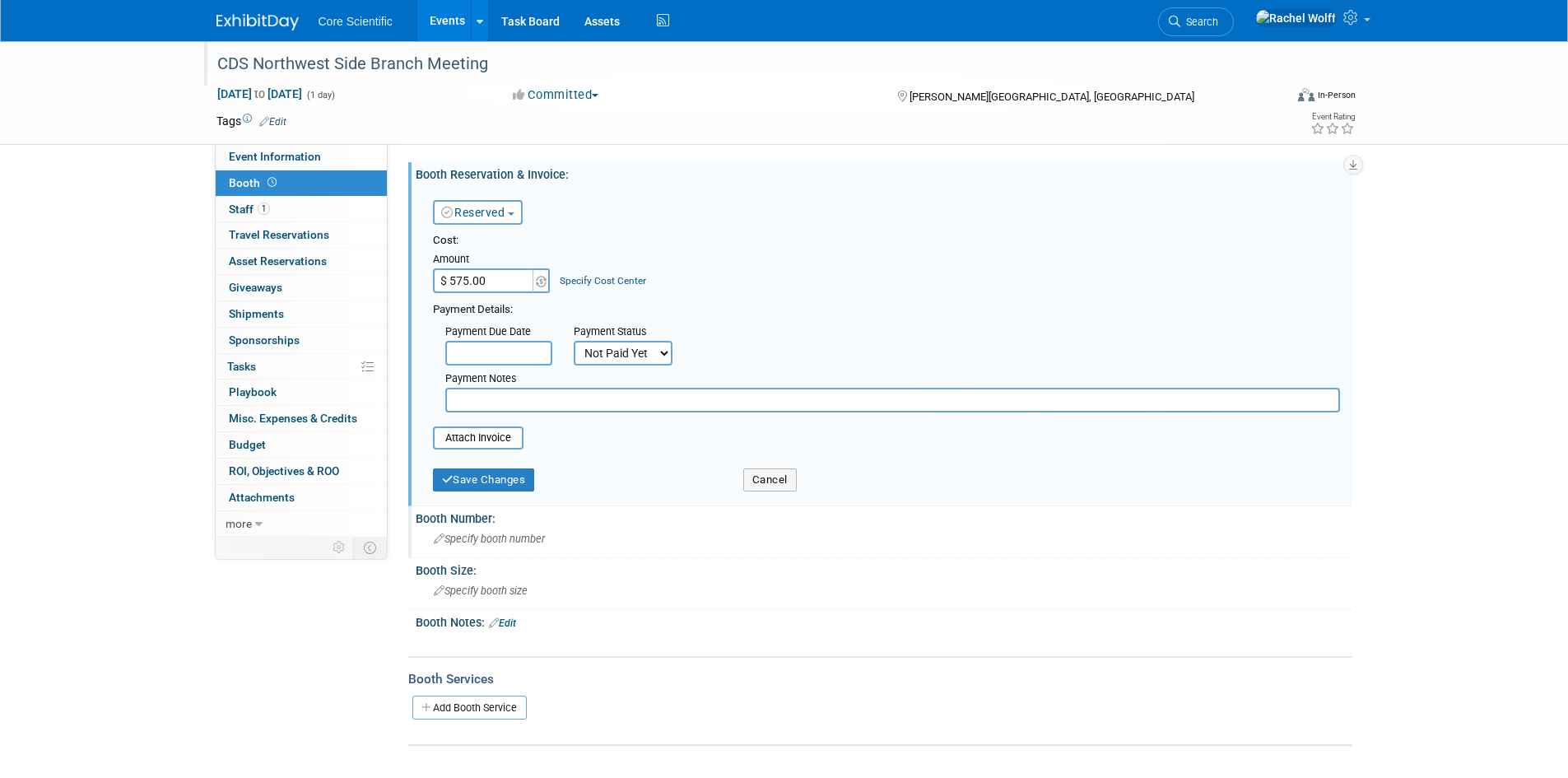
click at [607, 393] on input "text" at bounding box center [892, 400] width 895 height 25
click at [497, 468] on div "Save Changes" at bounding box center [576, 475] width 311 height 34
click at [526, 483] on button "Save Changes" at bounding box center [485, 480] width 102 height 23
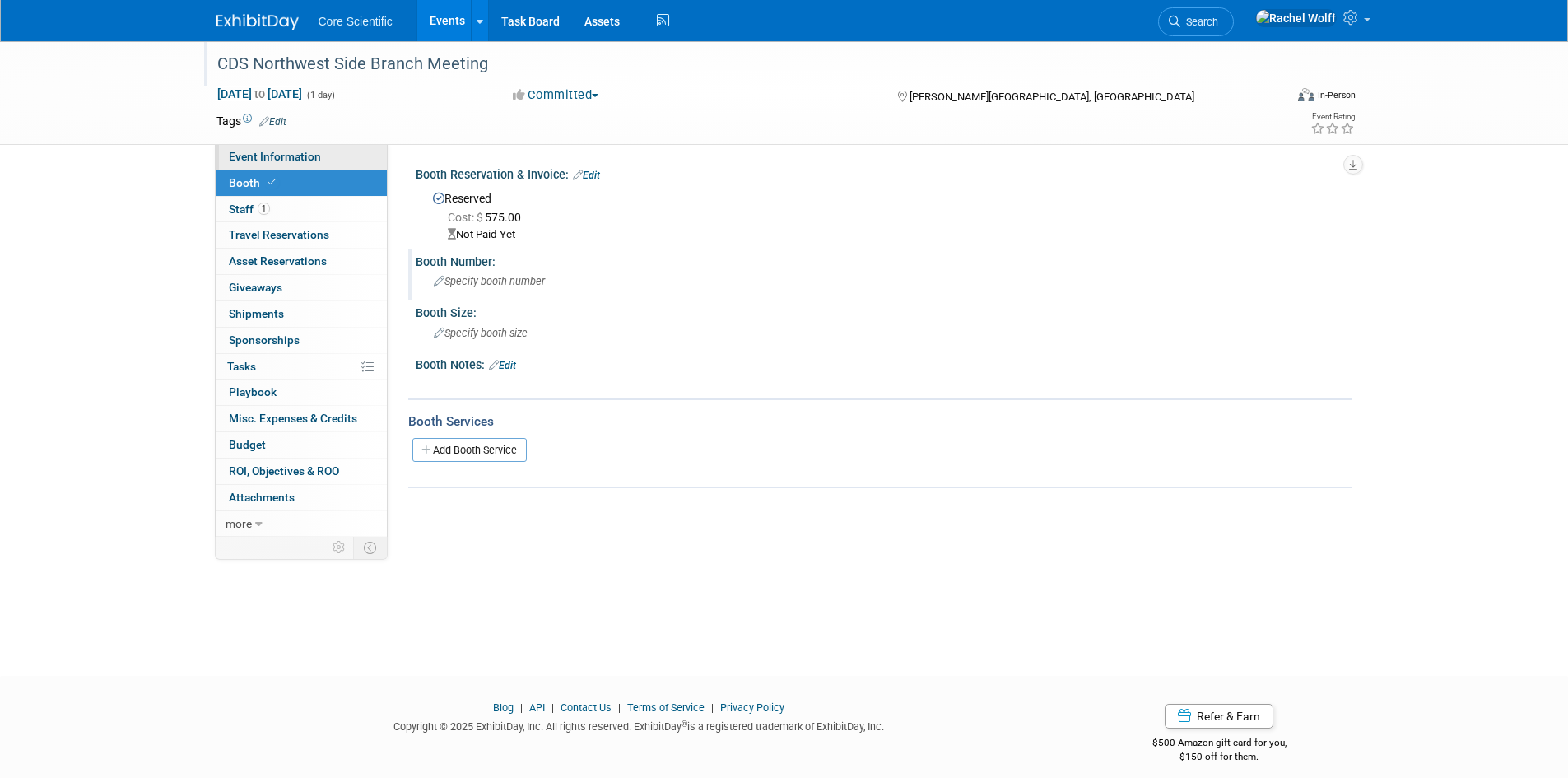
drag, startPoint x: 319, startPoint y: 149, endPoint x: 344, endPoint y: 150, distance: 25.0
click at [319, 149] on link "Event Information" at bounding box center [301, 157] width 171 height 25
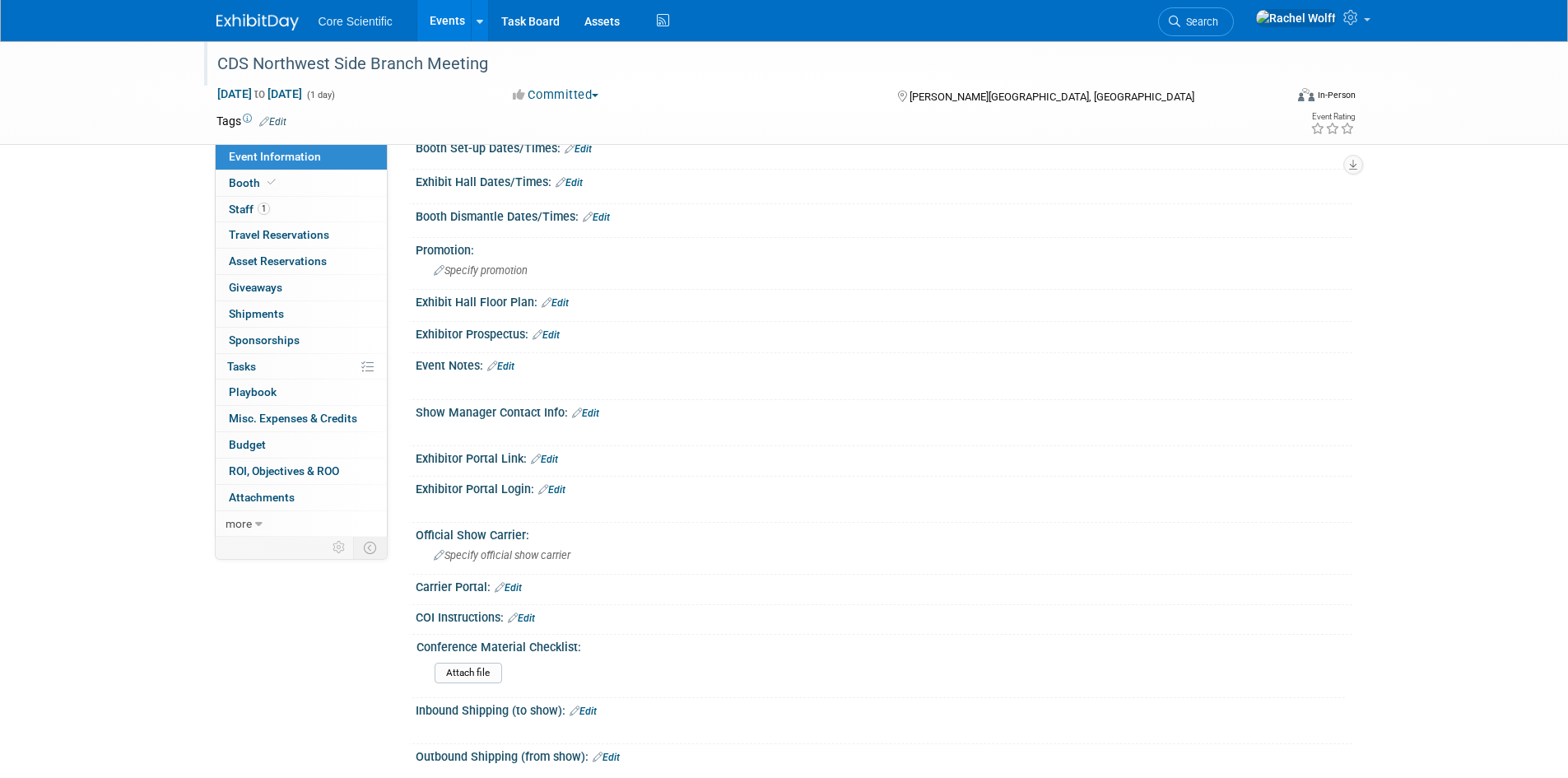
scroll to position [412, 0]
